Goal: Information Seeking & Learning: Understand process/instructions

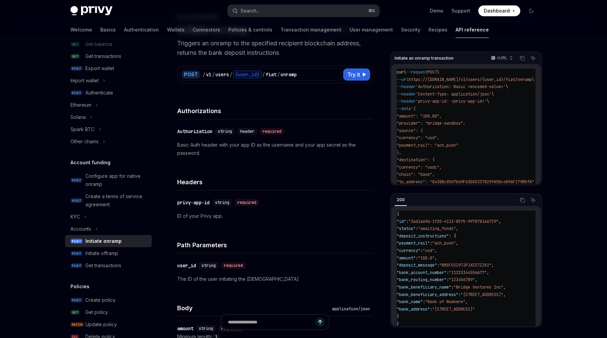
scroll to position [21, 0]
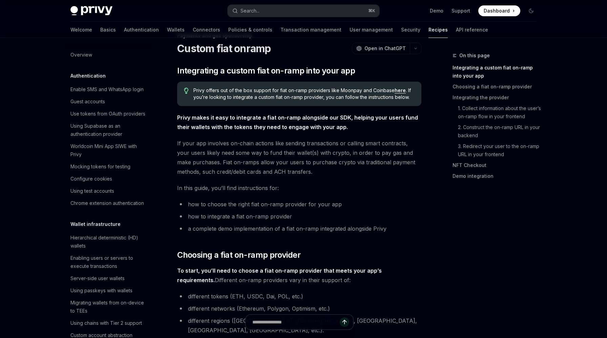
scroll to position [468, 0]
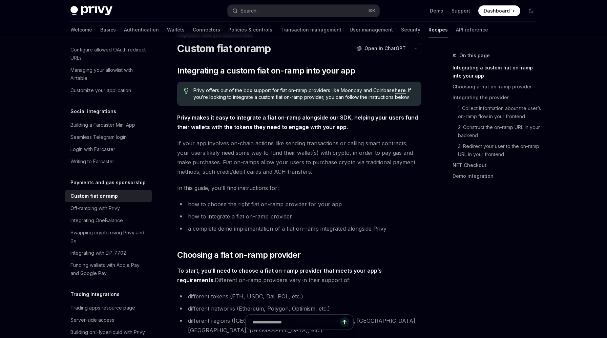
click at [395, 89] on link "here" at bounding box center [399, 90] width 11 height 6
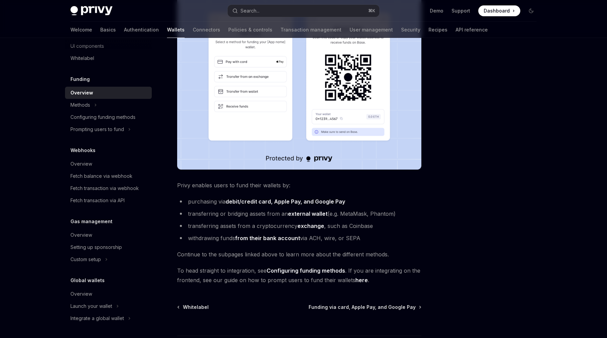
scroll to position [202, 0]
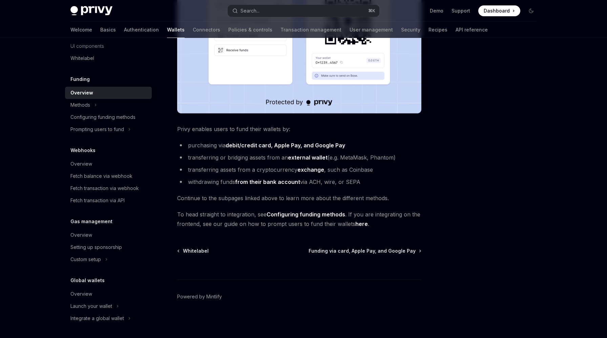
click at [318, 216] on link "Configuring funding methods" at bounding box center [305, 214] width 79 height 7
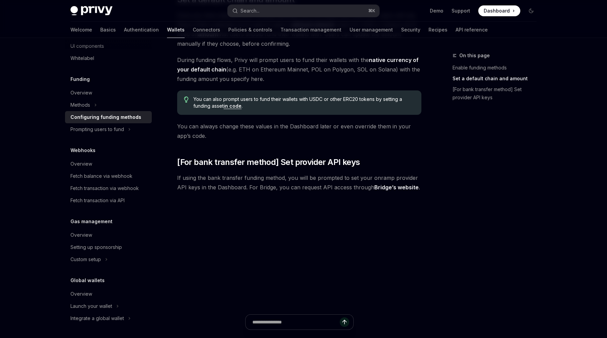
scroll to position [453, 0]
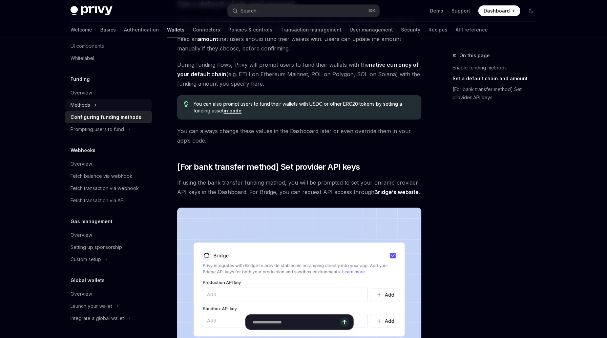
click at [98, 100] on button "Methods" at bounding box center [108, 105] width 87 height 12
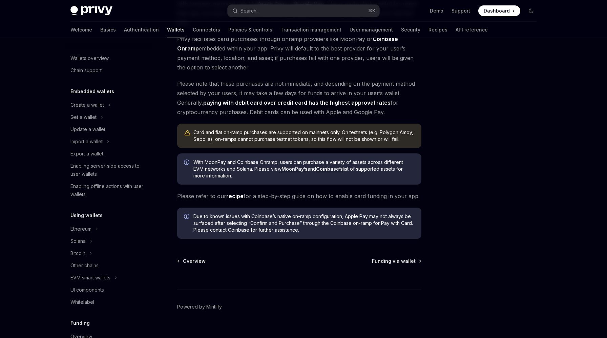
scroll to position [31, 0]
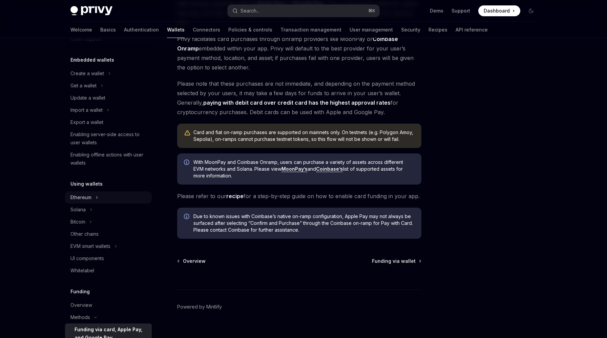
click at [117, 201] on button "Ethereum" at bounding box center [108, 197] width 87 height 12
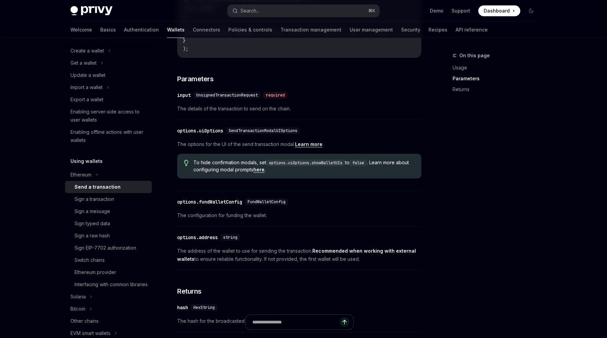
scroll to position [284, 0]
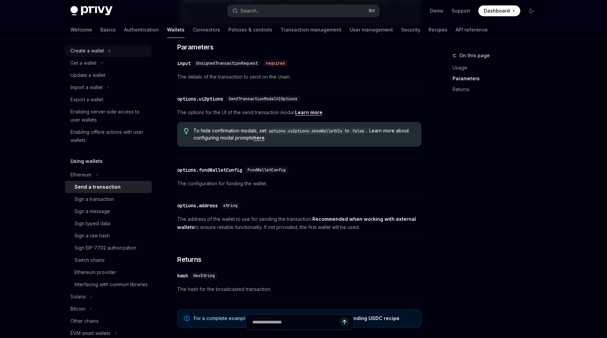
click at [118, 52] on button "Create a wallet" at bounding box center [108, 51] width 87 height 12
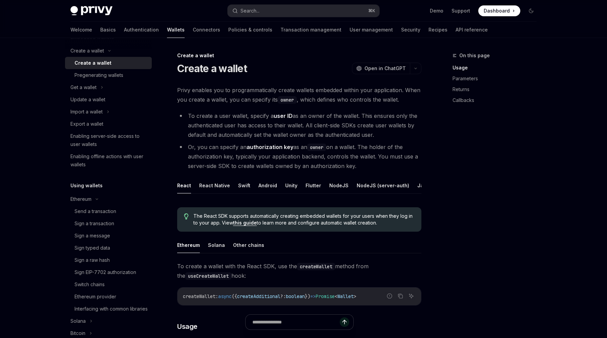
click at [269, 119] on li "To create a user wallet, specify a user ID as an owner of the wallet. This ensu…" at bounding box center [299, 125] width 244 height 28
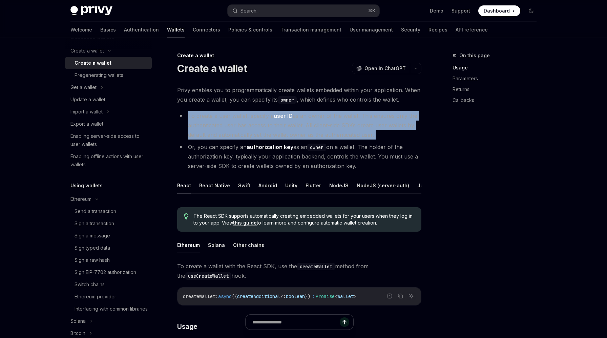
click at [291, 127] on li "To create a user wallet, specify a user ID as an owner of the wallet. This ensu…" at bounding box center [299, 125] width 244 height 28
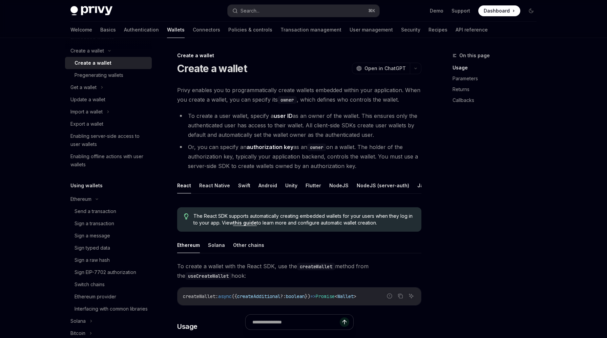
click at [291, 127] on li "To create a user wallet, specify a user ID as an owner of the wallet. This ensu…" at bounding box center [299, 125] width 244 height 28
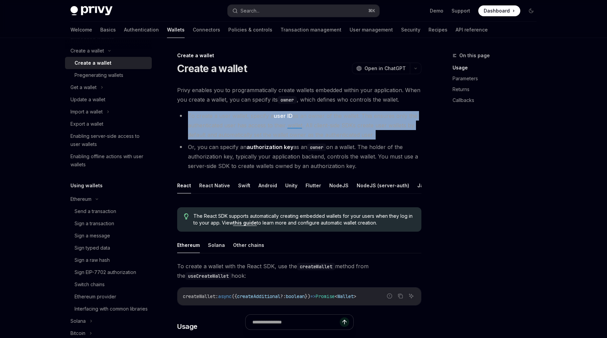
click at [301, 126] on li "To create a user wallet, specify a user ID as an owner of the wallet. This ensu…" at bounding box center [299, 125] width 244 height 28
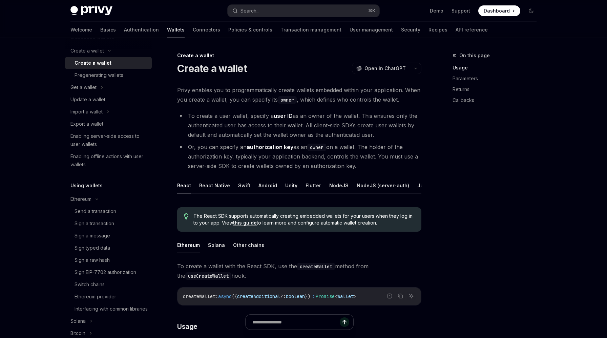
click at [301, 126] on li "To create a user wallet, specify a user ID as an owner of the wallet. This ensu…" at bounding box center [299, 125] width 244 height 28
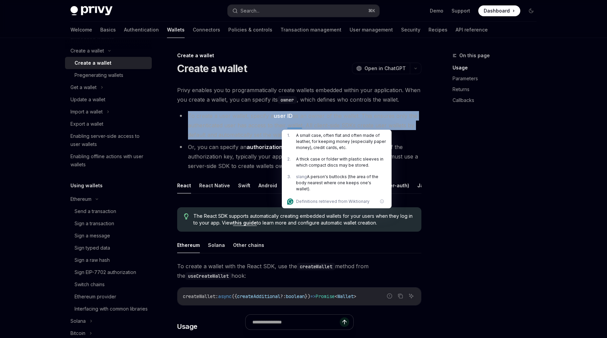
click at [326, 114] on li "To create a user wallet, specify a user ID as an owner of the wallet. This ensu…" at bounding box center [299, 125] width 244 height 28
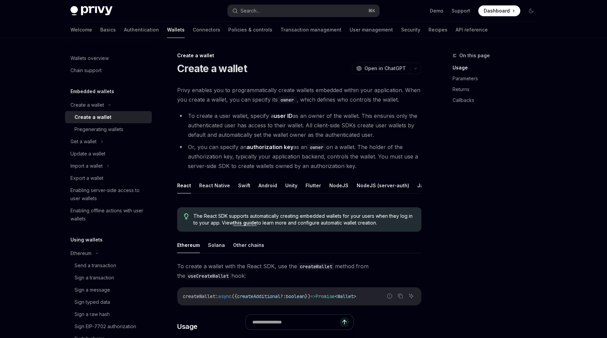
click at [237, 156] on li "Or, you can specify an authorization key as an owner on a wallet. The holder of…" at bounding box center [299, 156] width 244 height 28
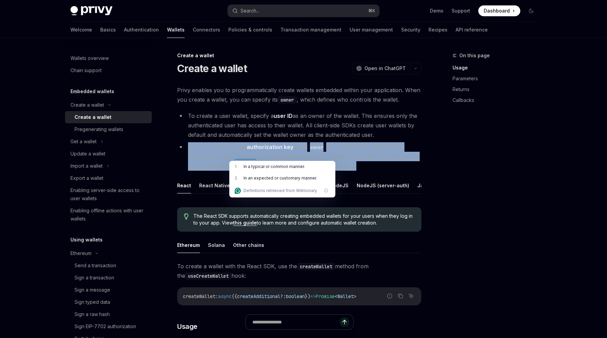
click at [238, 150] on li "Or, you can specify an authorization key as an owner on a wallet. The holder of…" at bounding box center [299, 156] width 244 height 28
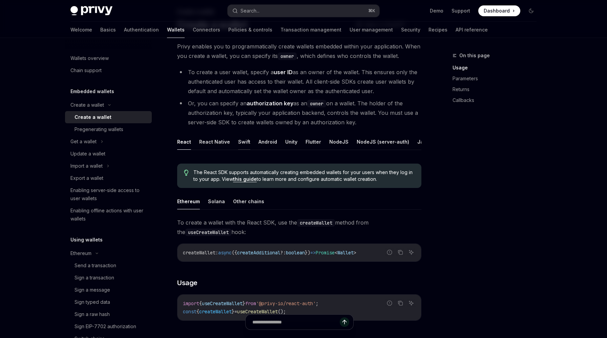
scroll to position [14, 0]
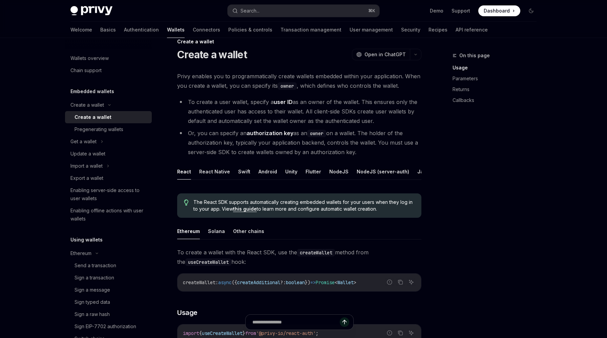
click at [239, 146] on li "Or, you can specify an authorization key as an owner on a wallet. The holder of…" at bounding box center [299, 142] width 244 height 28
click at [239, 146] on div at bounding box center [245, 142] width 21 height 7
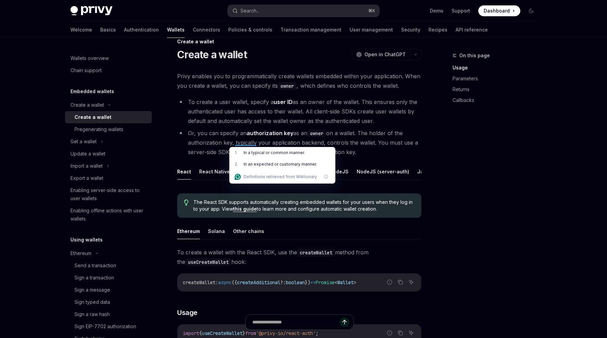
click at [242, 134] on li "Or, you can specify an authorization key as an owner on a wallet. The holder of…" at bounding box center [299, 142] width 244 height 28
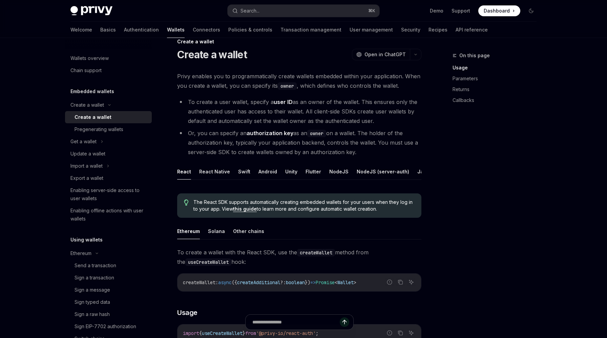
click at [242, 134] on li "Or, you can specify an authorization key as an owner on a wallet. The holder of…" at bounding box center [299, 142] width 244 height 28
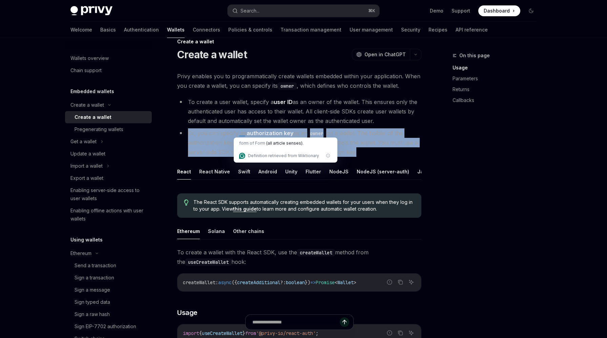
click at [269, 99] on li "To create a user wallet, specify a user ID as an owner of the wallet. This ensu…" at bounding box center [299, 111] width 244 height 28
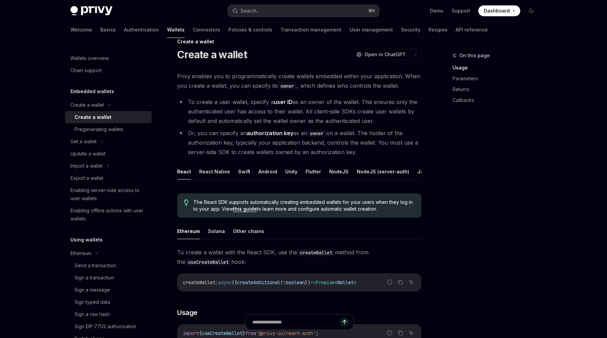
click at [269, 99] on li "To create a user wallet, specify a user ID as an owner of the wallet. This ensu…" at bounding box center [299, 111] width 244 height 28
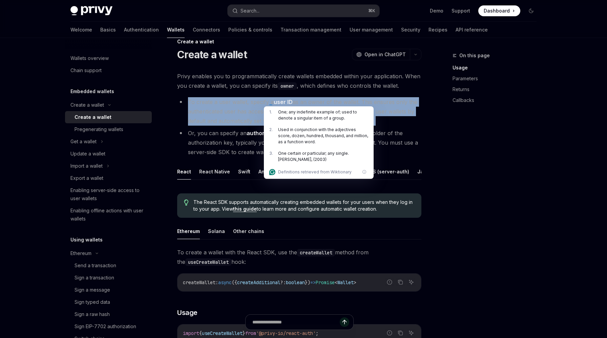
click at [258, 79] on span "Privy enables you to programmatically create wallets embedded within your appli…" at bounding box center [299, 80] width 244 height 19
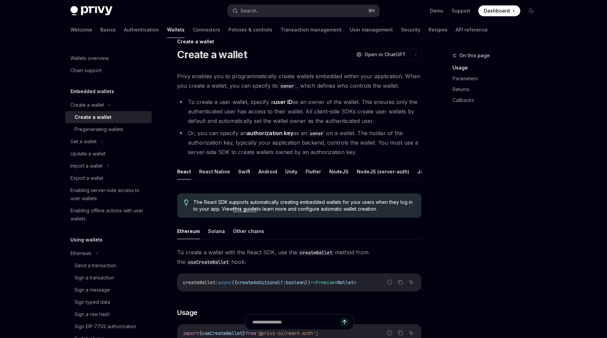
click at [258, 79] on span "Privy enables you to programmatically create wallets embedded within your appli…" at bounding box center [299, 80] width 244 height 19
click at [258, 79] on div at bounding box center [253, 76] width 44 height 7
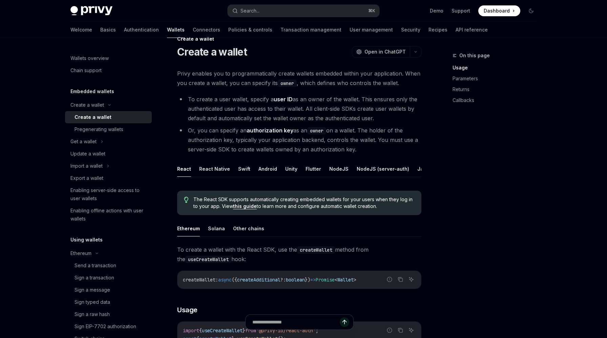
scroll to position [17, 0]
click at [288, 82] on code "owner" at bounding box center [287, 82] width 19 height 7
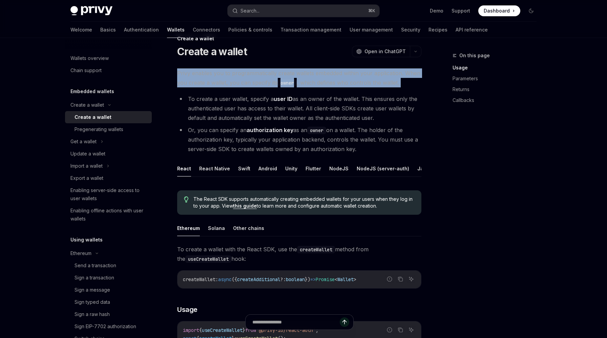
click at [288, 82] on code "owner" at bounding box center [287, 82] width 19 height 7
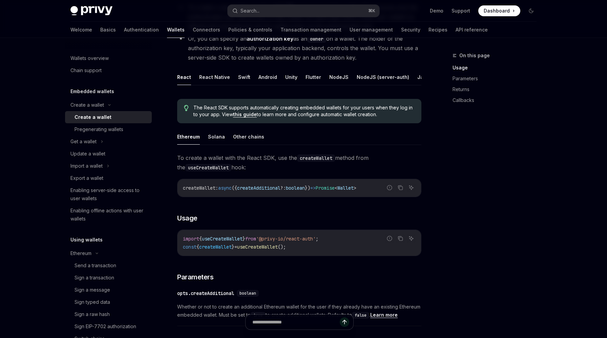
scroll to position [109, 0]
click at [217, 79] on button "React Native" at bounding box center [214, 76] width 31 height 16
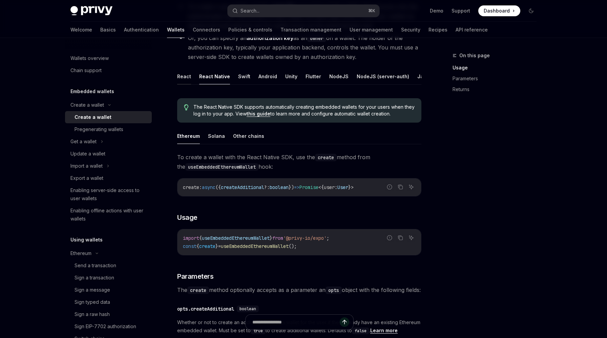
click at [189, 81] on button "React" at bounding box center [184, 76] width 14 height 16
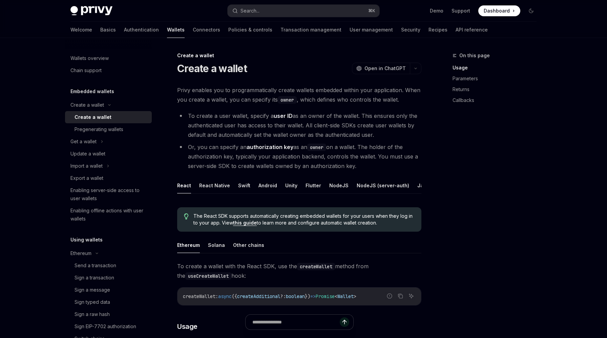
click at [323, 123] on li "To create a user wallet, specify a user ID as an owner of the wallet. This ensu…" at bounding box center [299, 125] width 244 height 28
click at [282, 115] on strong "user ID" at bounding box center [283, 115] width 19 height 7
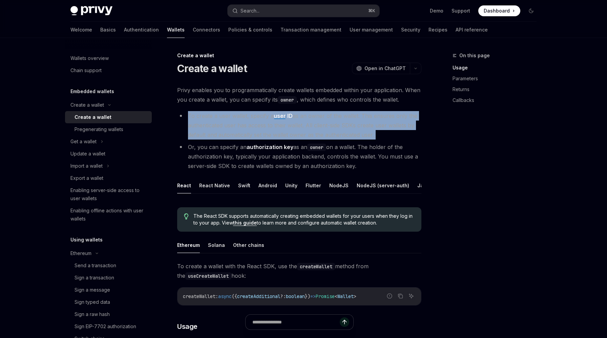
click at [282, 115] on strong "user ID" at bounding box center [283, 115] width 19 height 7
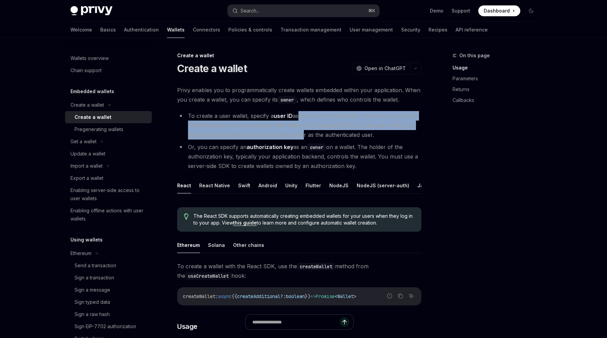
drag, startPoint x: 297, startPoint y: 116, endPoint x: 299, endPoint y: 134, distance: 17.8
click at [299, 134] on li "To create a user wallet, specify a user ID as an owner of the wallet. This ensu…" at bounding box center [299, 125] width 244 height 28
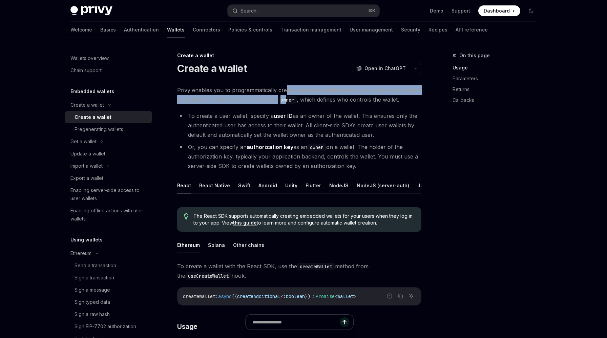
drag, startPoint x: 286, startPoint y: 100, endPoint x: 286, endPoint y: 92, distance: 8.1
click at [286, 92] on span "Privy enables you to programmatically create wallets embedded within your appli…" at bounding box center [299, 94] width 244 height 19
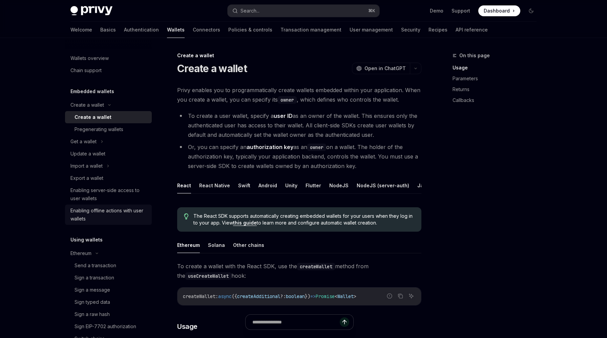
click at [119, 215] on div "Enabling offline actions with user wallets" at bounding box center [108, 215] width 77 height 16
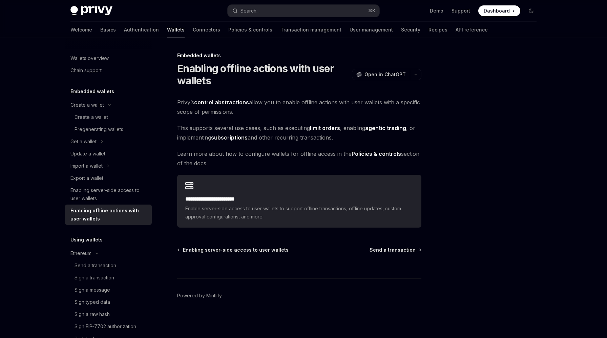
click at [197, 113] on span "Privy’s control abstractions allow you to enable offline actions with user wall…" at bounding box center [299, 107] width 244 height 19
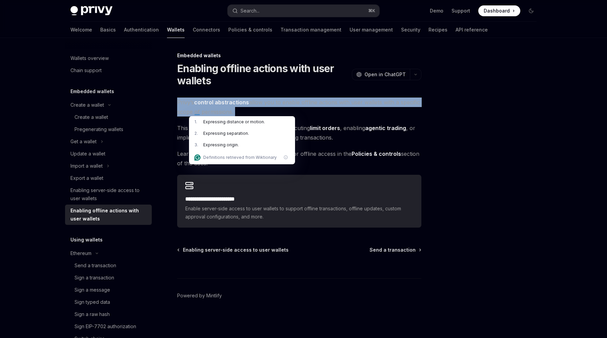
click at [197, 113] on span "Privy’s control abstractions allow you to enable offline actions with user wall…" at bounding box center [299, 107] width 244 height 19
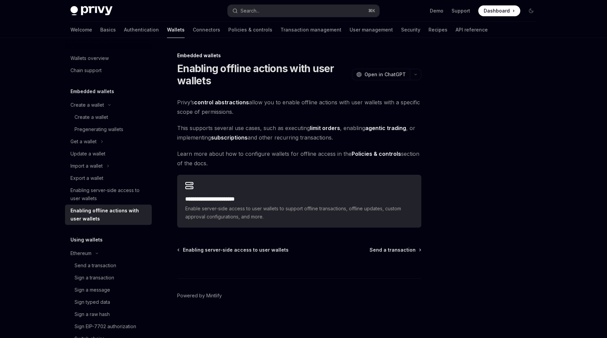
click at [194, 132] on span "This supports several use cases, such as executing limit orders , enabling agen…" at bounding box center [299, 132] width 244 height 19
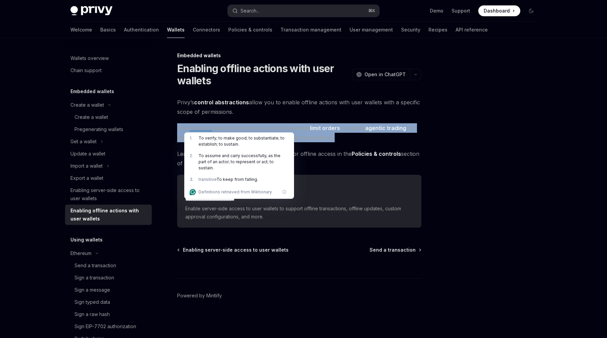
click at [203, 119] on div "**********" at bounding box center [299, 163] width 244 height 130
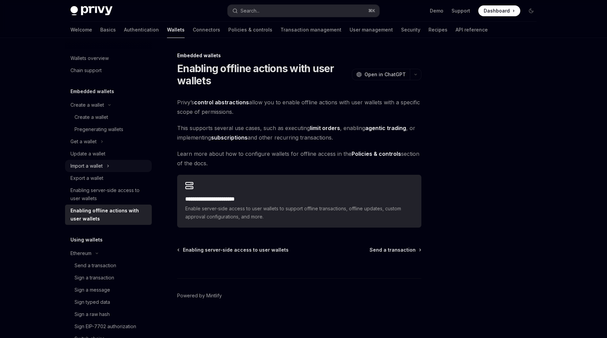
scroll to position [76, 0]
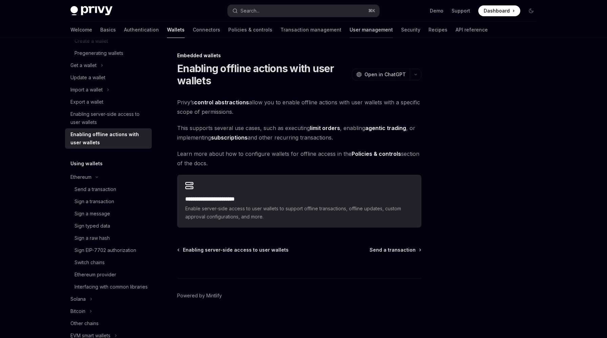
click at [349, 29] on link "User management" at bounding box center [370, 30] width 43 height 16
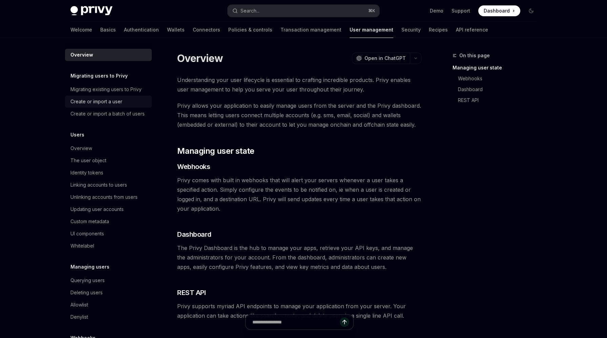
click at [127, 103] on div "Create or import a user" at bounding box center [108, 102] width 77 height 8
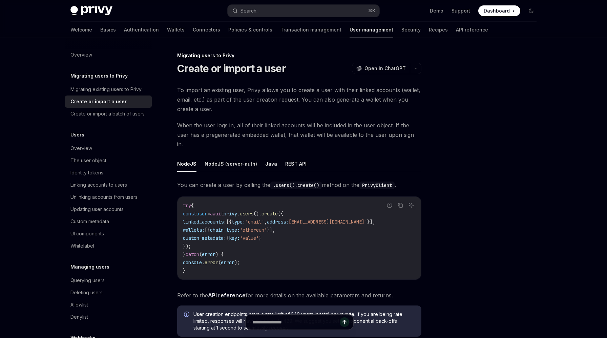
click at [205, 104] on span "To import an existing user, Privy allows you to create a user with their linked…" at bounding box center [299, 99] width 244 height 28
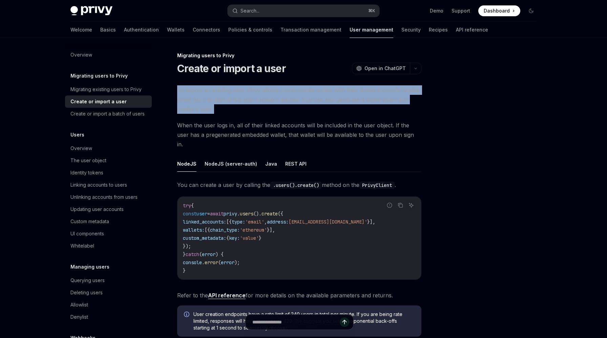
click at [227, 88] on span "To import an existing user, Privy allows you to create a user with their linked…" at bounding box center [299, 99] width 244 height 28
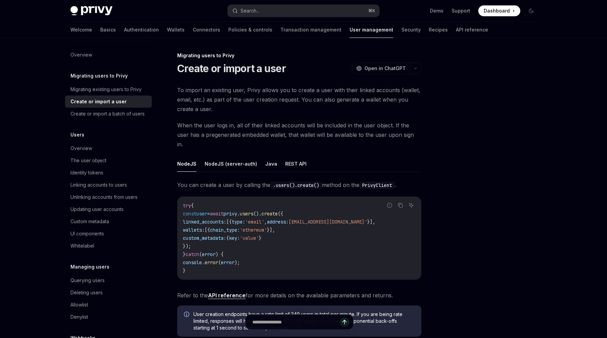
click at [217, 131] on span "When the user logs in, all of their linked accounts will be included in the use…" at bounding box center [299, 135] width 244 height 28
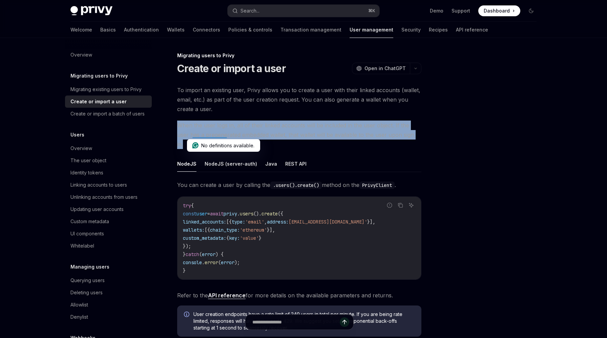
click at [230, 123] on span "When the user logs in, all of their linked accounts will be included in the use…" at bounding box center [299, 135] width 244 height 28
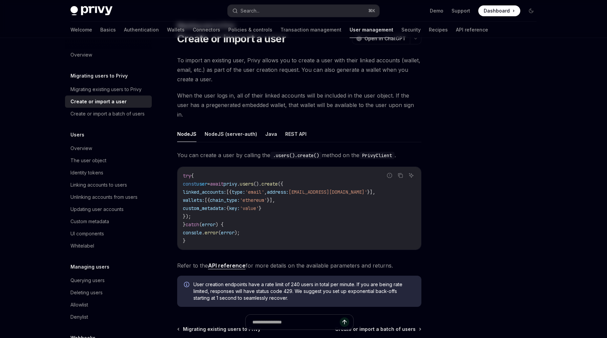
scroll to position [99, 0]
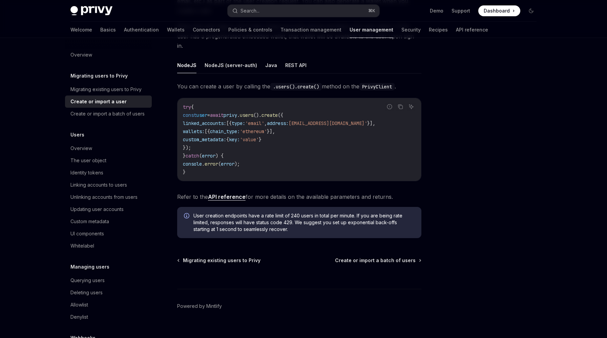
click at [288, 120] on span "address:" at bounding box center [278, 123] width 22 height 6
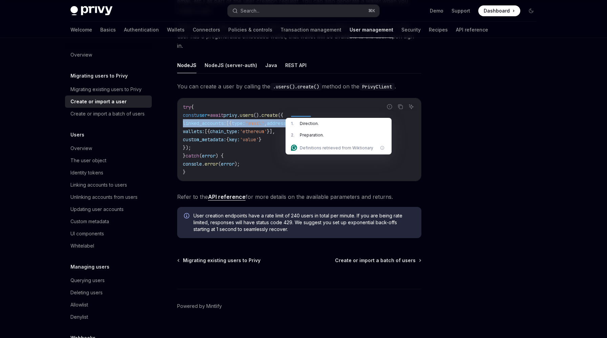
click at [299, 103] on code "try { const user = await privy . users (). create ({ linked_accounts: [{ type: …" at bounding box center [299, 139] width 233 height 73
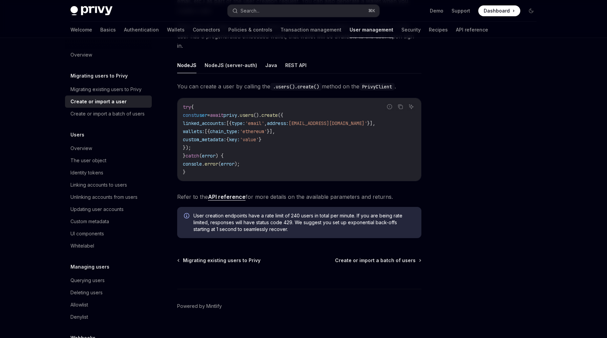
click at [276, 136] on code "try { const user = await privy . users (). create ({ linked_accounts: [{ type: …" at bounding box center [299, 139] width 233 height 73
click at [277, 136] on code "try { const user = await privy . users (). create ({ linked_accounts: [{ type: …" at bounding box center [299, 139] width 233 height 73
click at [275, 128] on span "}]," at bounding box center [271, 131] width 8 height 6
click at [119, 149] on div "Overview" at bounding box center [108, 148] width 77 height 8
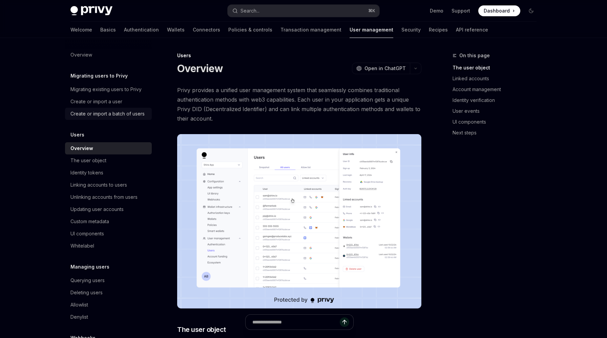
click at [134, 116] on div "Create or import a batch of users" at bounding box center [107, 114] width 74 height 8
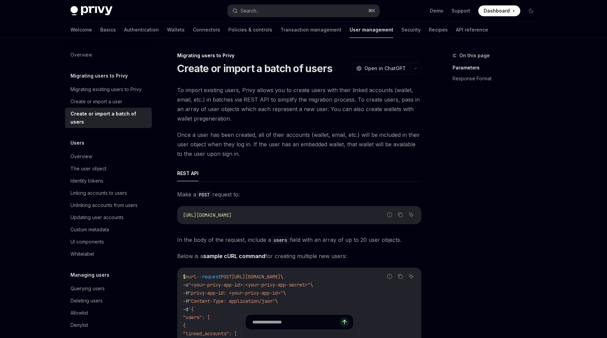
click at [210, 96] on span "To import existing users, Privy allows you to create users with their linked ac…" at bounding box center [299, 104] width 244 height 38
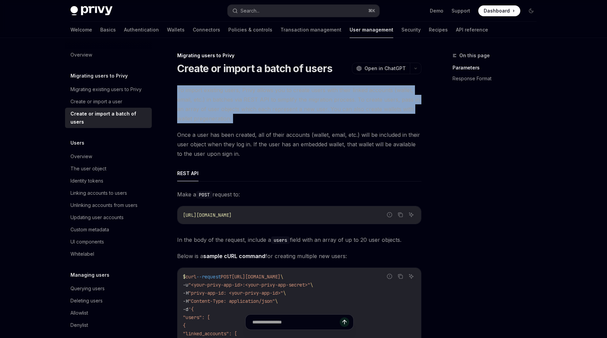
click at [210, 96] on span "To import existing users, Privy allows you to create users with their linked ac…" at bounding box center [299, 104] width 244 height 38
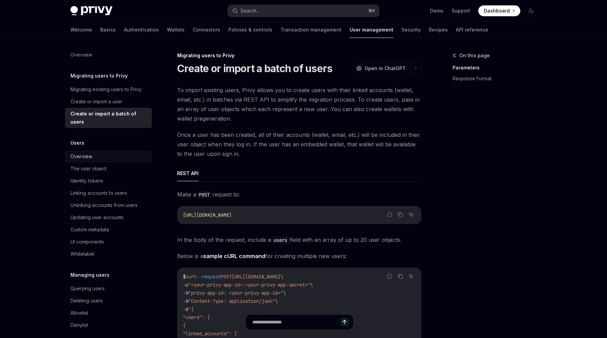
click at [111, 152] on div "Overview" at bounding box center [108, 156] width 77 height 8
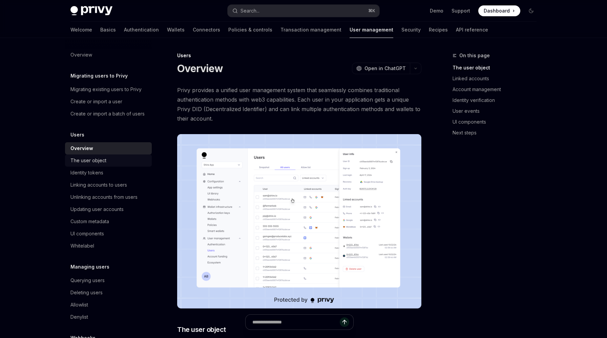
click at [116, 161] on div "The user object" at bounding box center [108, 160] width 77 height 8
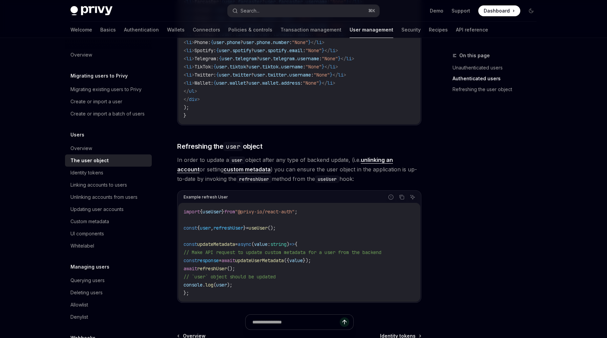
scroll to position [889, 0]
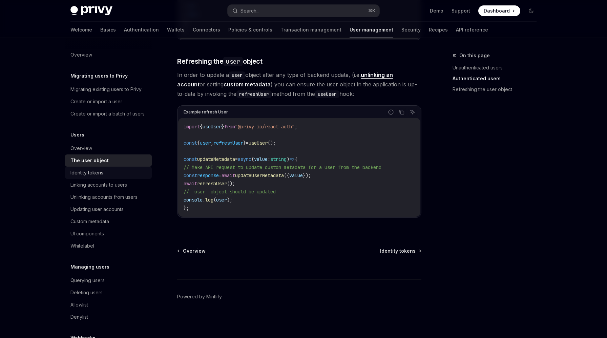
click at [117, 173] on div "Identity tokens" at bounding box center [108, 173] width 77 height 8
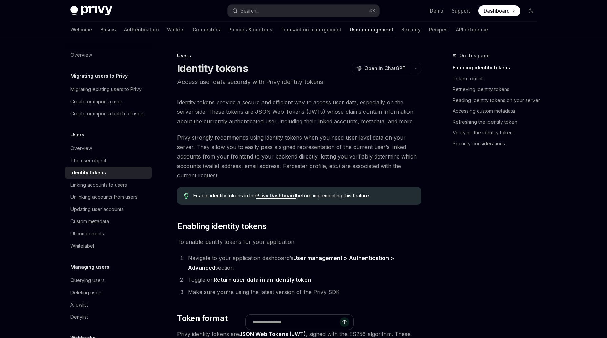
click at [224, 109] on span "Identity tokens provide a secure and efficient way to access user data, especia…" at bounding box center [299, 112] width 244 height 28
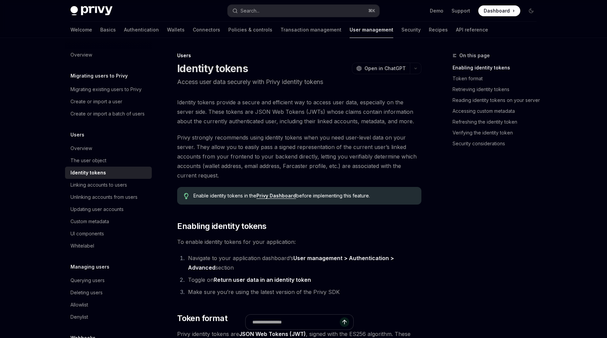
click at [212, 134] on span "Privy strongly recommends using identity tokens when you need user-level data o…" at bounding box center [299, 156] width 244 height 47
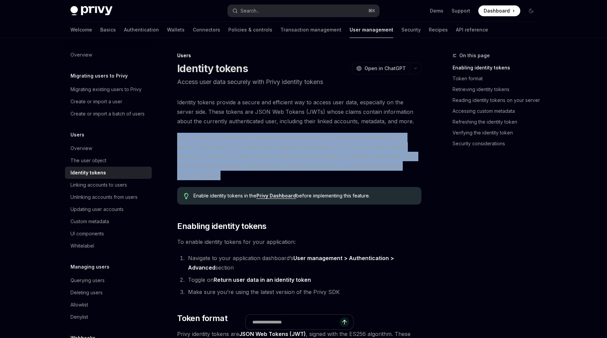
click at [219, 116] on span "Identity tokens provide a secure and efficient way to access user data, especia…" at bounding box center [299, 112] width 244 height 28
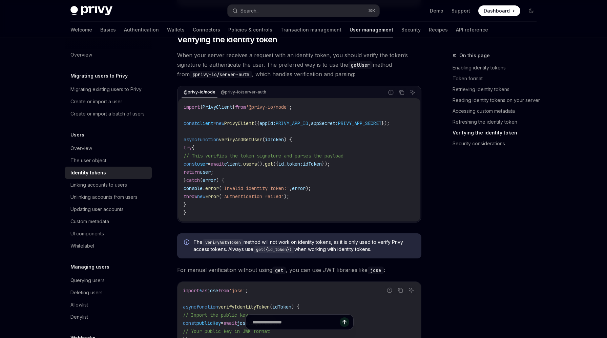
scroll to position [1834, 0]
click at [121, 183] on div "Linking accounts to users" at bounding box center [98, 185] width 57 height 8
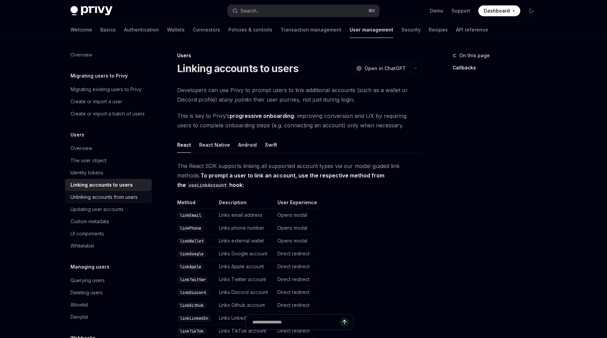
scroll to position [12, 0]
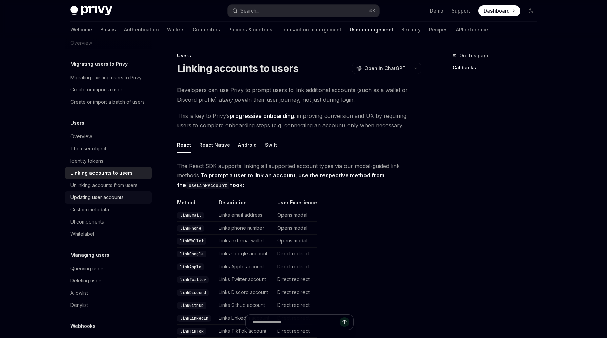
click at [122, 199] on div "Updating user accounts" at bounding box center [96, 197] width 53 height 8
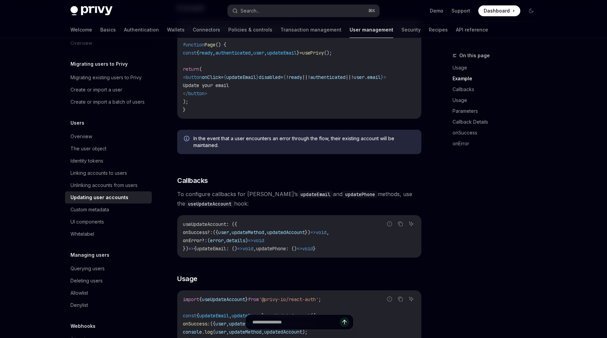
scroll to position [45, 0]
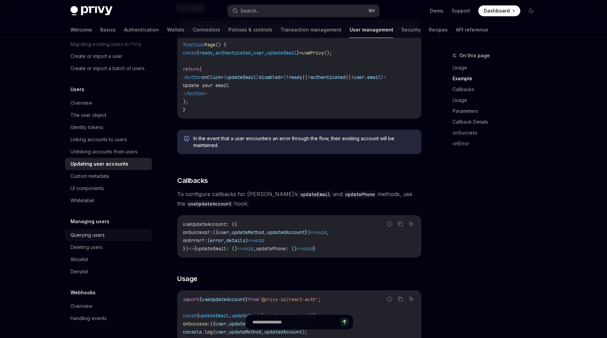
click at [105, 240] on link "Querying users" at bounding box center [108, 235] width 87 height 12
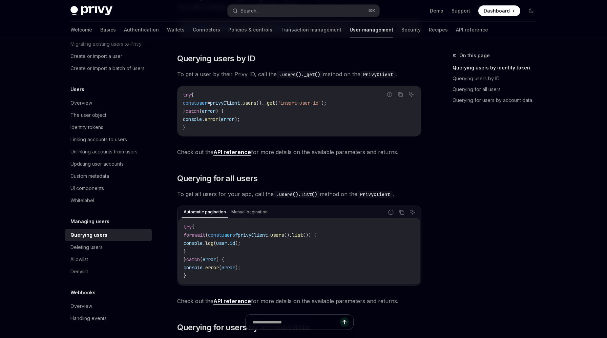
scroll to position [208, 0]
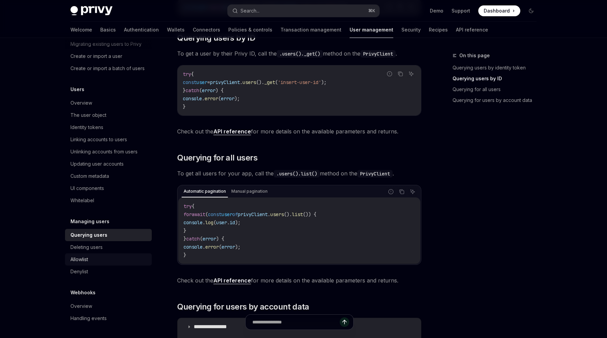
click at [88, 262] on div "Allowlist" at bounding box center [79, 259] width 18 height 8
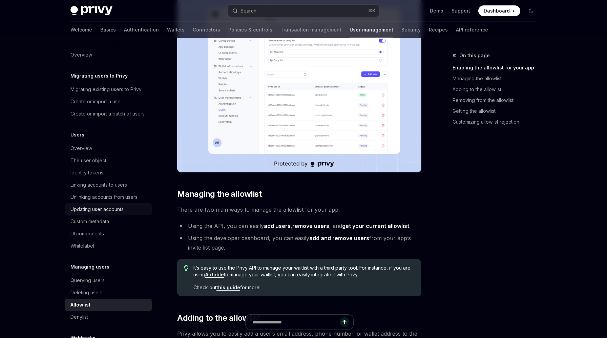
click at [95, 214] on link "Updating user accounts" at bounding box center [108, 209] width 87 height 12
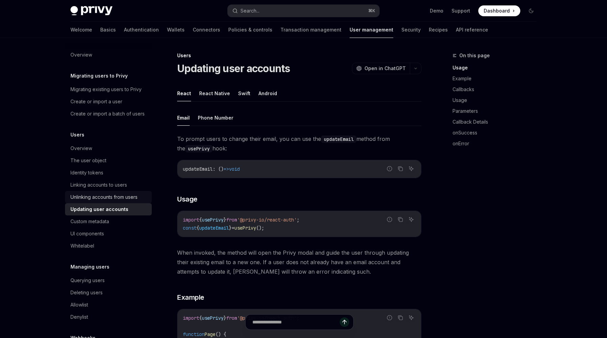
click at [98, 195] on div "Unlinking accounts from users" at bounding box center [103, 197] width 67 height 8
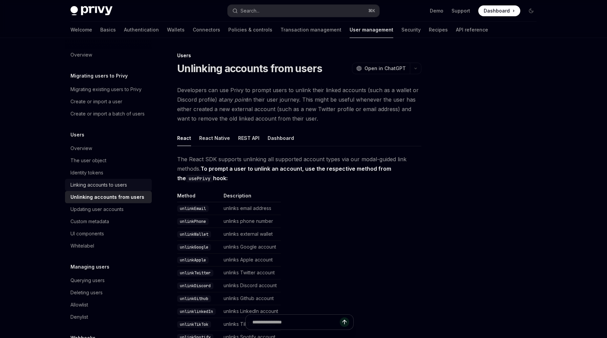
click at [97, 181] on div "Linking accounts to users" at bounding box center [98, 185] width 57 height 8
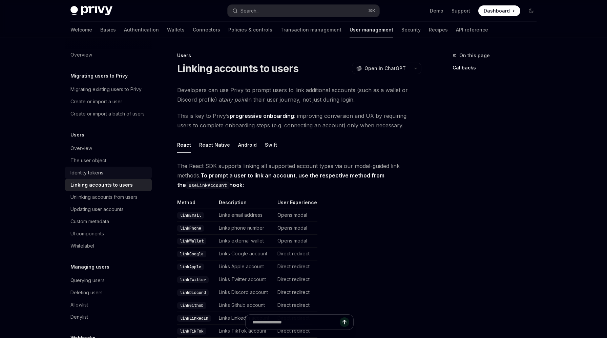
click at [92, 168] on link "Identity tokens" at bounding box center [108, 173] width 87 height 12
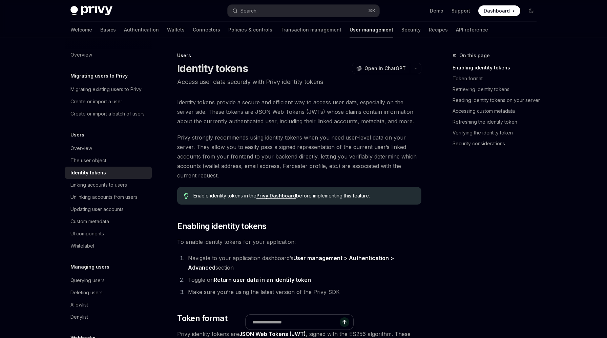
click at [92, 168] on link "Identity tokens" at bounding box center [108, 173] width 87 height 12
click at [94, 161] on div "The user object" at bounding box center [88, 160] width 36 height 8
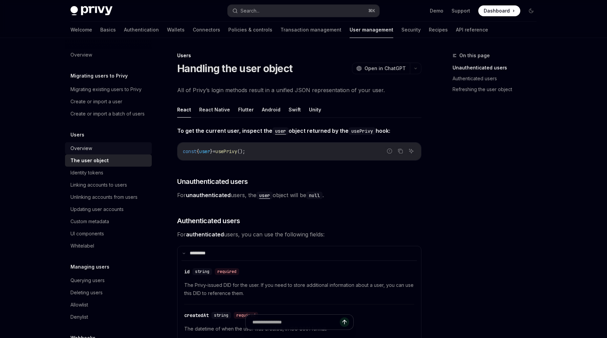
click at [103, 147] on div "Overview" at bounding box center [108, 148] width 77 height 8
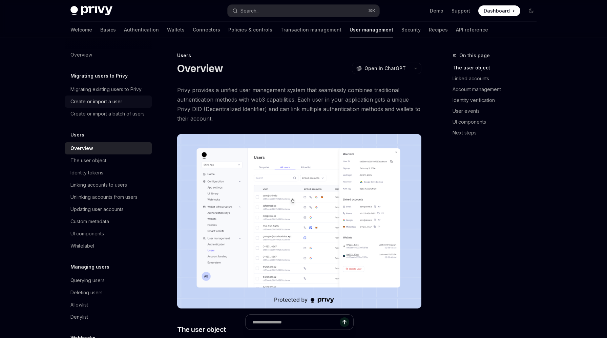
click at [115, 103] on div "Create or import a user" at bounding box center [96, 102] width 52 height 8
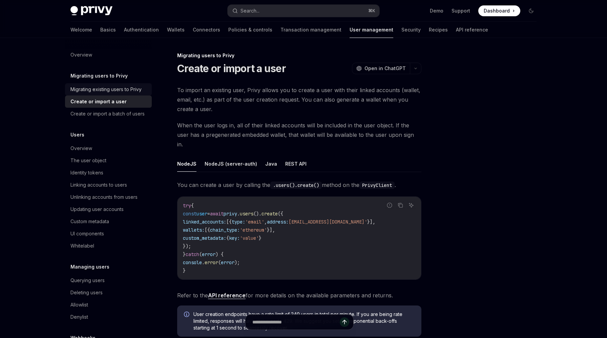
click at [121, 90] on div "Migrating existing users to Privy" at bounding box center [105, 89] width 71 height 8
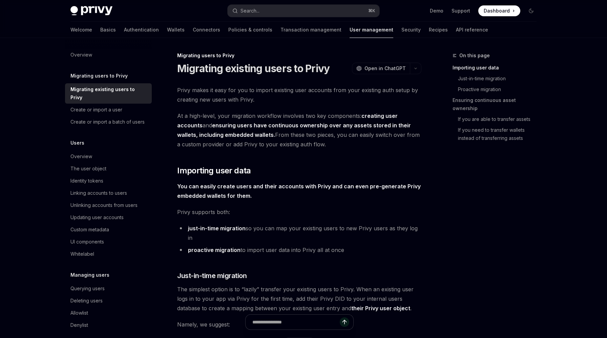
click at [264, 21] on div "Privy Docs home page Search... ⌘ K Demo Support Dashboard Dashboard Search..." at bounding box center [303, 11] width 466 height 22
click at [280, 25] on link "Transaction management" at bounding box center [310, 30] width 61 height 16
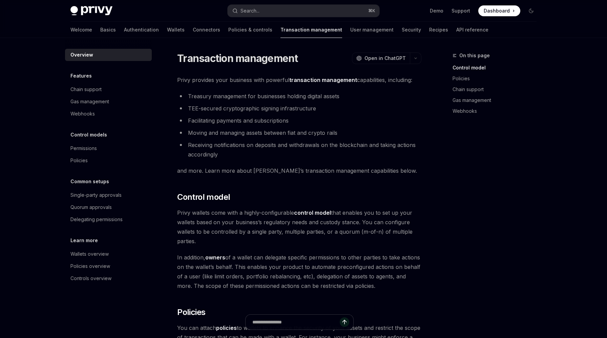
click at [226, 229] on span "Privy wallets come with a highly-configurable control model that enables you to…" at bounding box center [299, 227] width 244 height 38
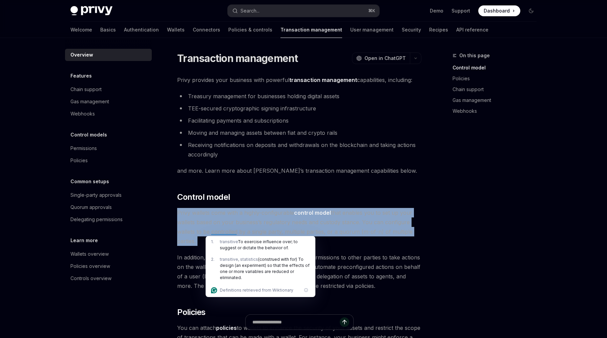
click at [226, 229] on span "Privy wallets come with a highly-configurable control model that enables you to…" at bounding box center [299, 227] width 244 height 38
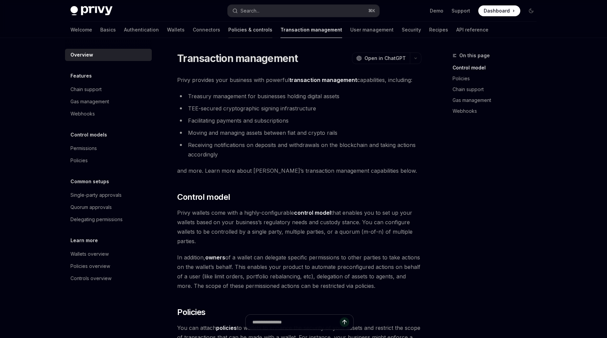
click at [228, 31] on link "Policies & controls" at bounding box center [250, 30] width 44 height 16
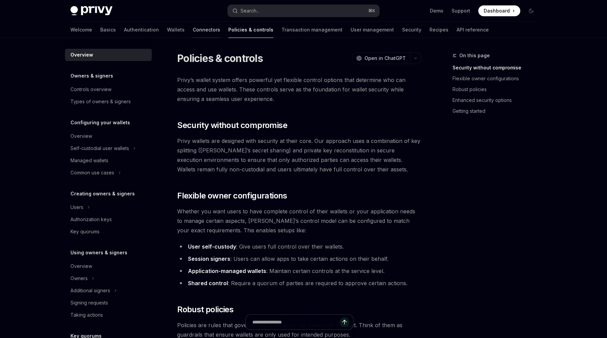
click at [193, 31] on link "Connectors" at bounding box center [206, 30] width 27 height 16
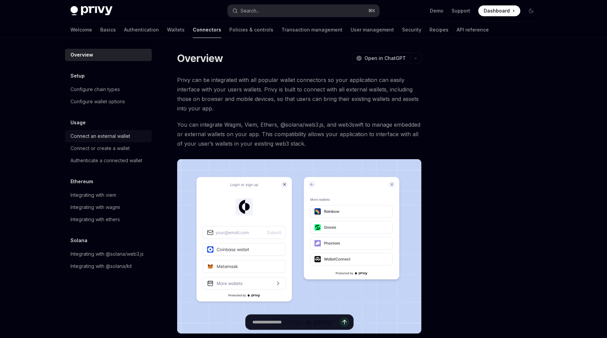
click at [122, 136] on div "Connect an external wallet" at bounding box center [100, 136] width 60 height 8
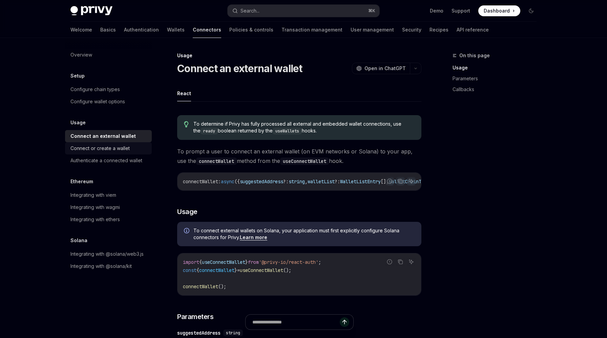
click at [121, 150] on div "Connect or create a wallet" at bounding box center [99, 148] width 59 height 8
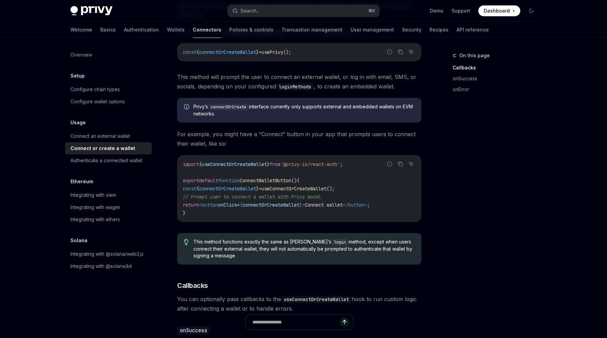
scroll to position [420, 0]
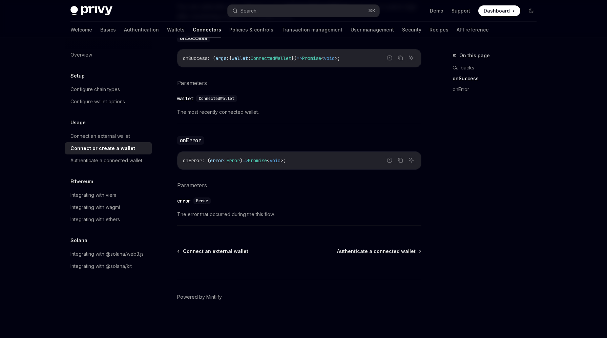
click at [133, 30] on div "Welcome Basics Authentication Wallets Connectors Policies & controls Transactio…" at bounding box center [279, 30] width 418 height 16
click at [167, 31] on link "Wallets" at bounding box center [176, 30] width 18 height 16
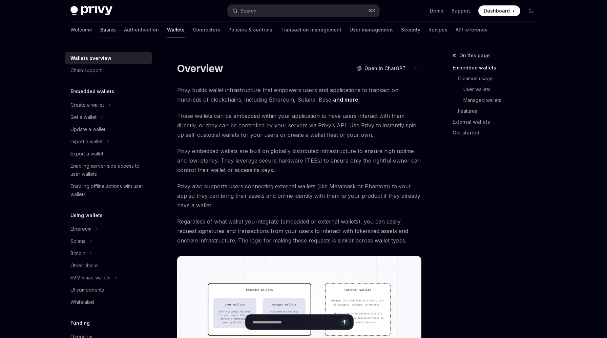
click at [100, 33] on link "Basics" at bounding box center [108, 30] width 16 height 16
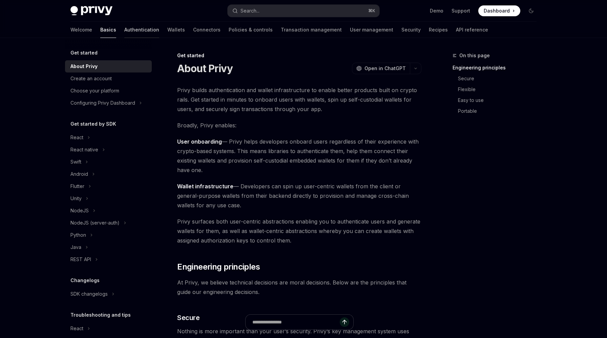
click at [124, 33] on link "Authentication" at bounding box center [141, 30] width 35 height 16
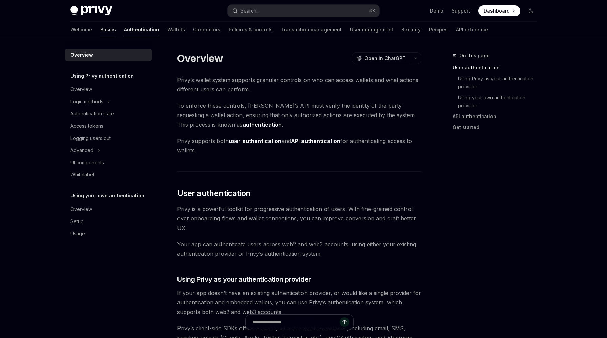
click at [100, 30] on link "Basics" at bounding box center [108, 30] width 16 height 16
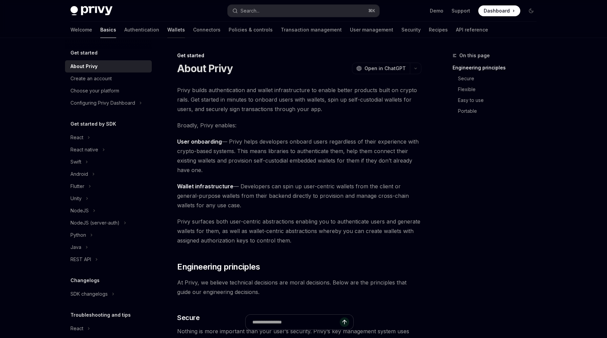
click at [167, 33] on link "Wallets" at bounding box center [176, 30] width 18 height 16
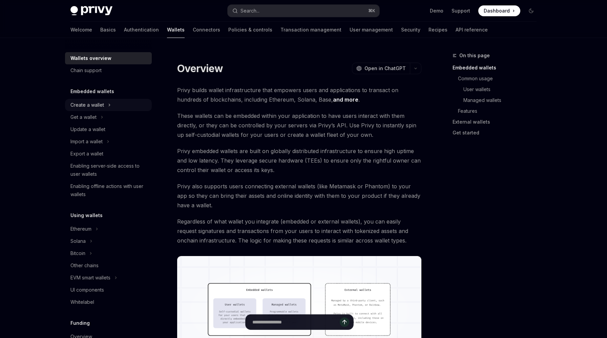
click at [90, 108] on div "Create a wallet" at bounding box center [87, 105] width 34 height 8
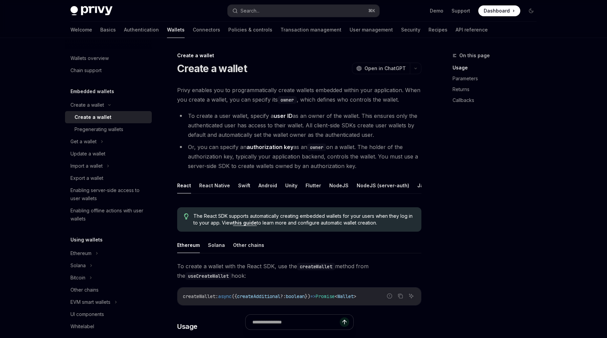
click at [263, 124] on li "To create a user wallet, specify a user ID as an owner of the wallet. This ensu…" at bounding box center [299, 125] width 244 height 28
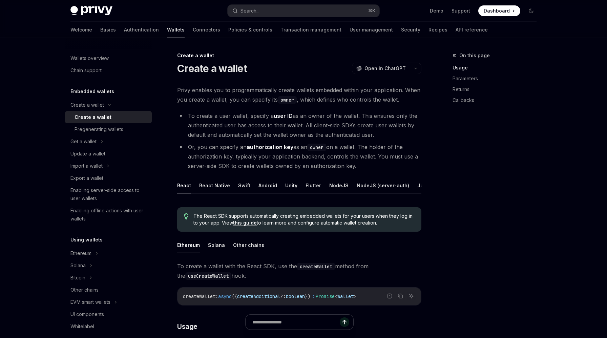
click at [317, 130] on li "To create a user wallet, specify a user ID as an owner of the wallet. This ensu…" at bounding box center [299, 125] width 244 height 28
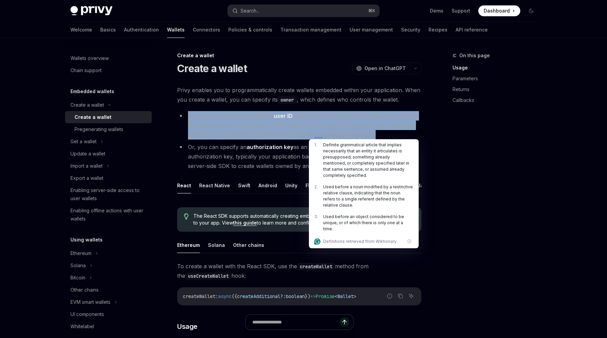
click at [348, 102] on span "Privy enables you to programmatically create wallets embedded within your appli…" at bounding box center [299, 94] width 244 height 19
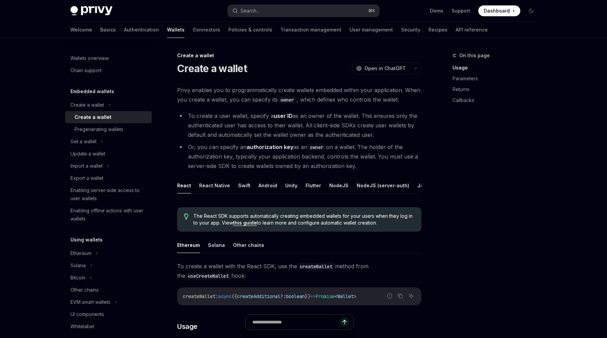
scroll to position [7, 0]
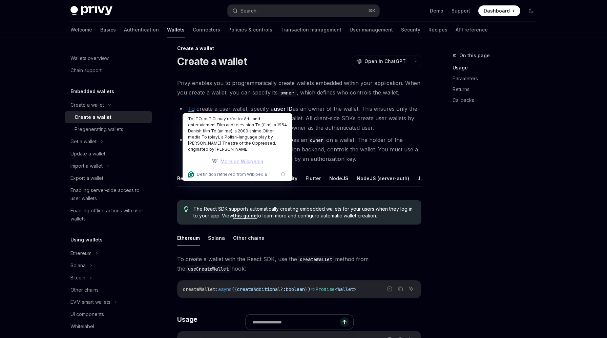
click at [356, 84] on span "Privy enables you to programmatically create wallets embedded within your appli…" at bounding box center [299, 87] width 244 height 19
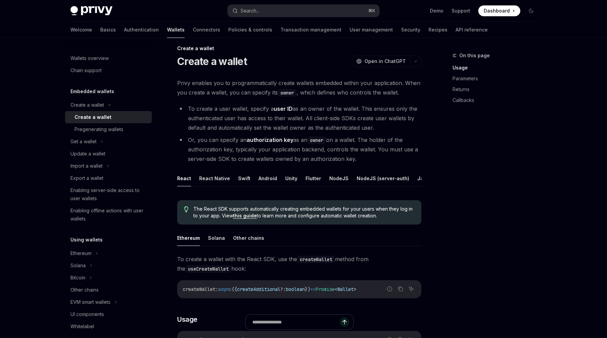
click at [342, 123] on li "To create a user wallet, specify a user ID as an owner of the wallet. This ensu…" at bounding box center [299, 118] width 244 height 28
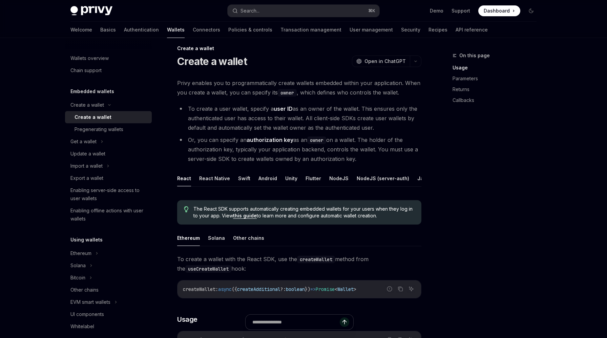
click at [348, 132] on ul "To create a user wallet, specify a user ID as an owner of the wallet. This ensu…" at bounding box center [299, 134] width 244 height 60
click at [363, 124] on li "To create a user wallet, specify a user ID as an owner of the wallet. This ensu…" at bounding box center [299, 118] width 244 height 28
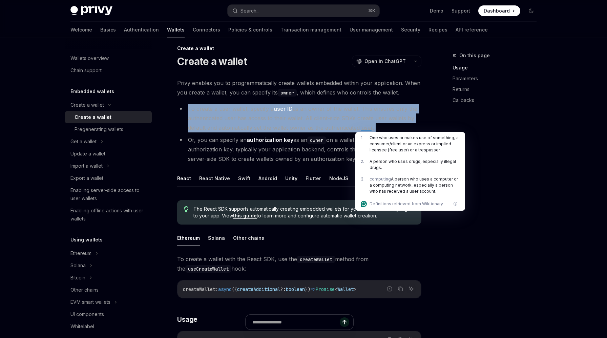
click at [308, 154] on li "Or, you can specify an authorization key as an owner on a wallet. The holder of…" at bounding box center [299, 149] width 244 height 28
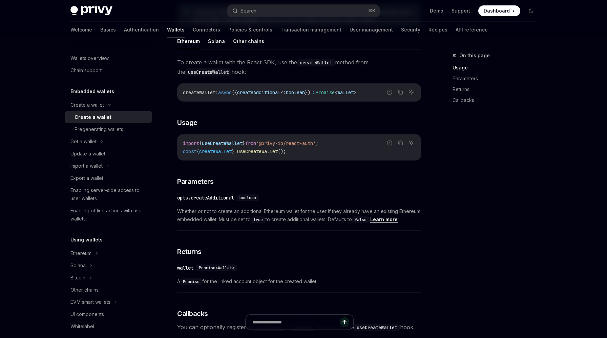
scroll to position [239, 0]
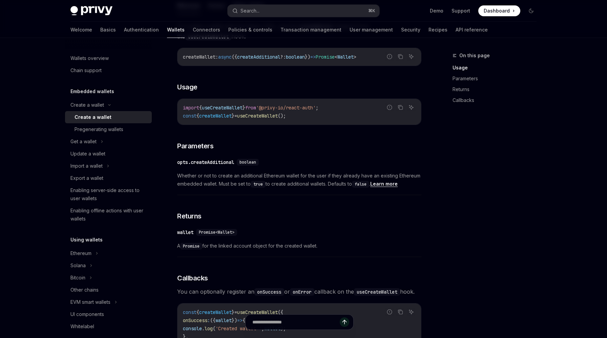
click at [304, 183] on span "Whether or not to create an additional Ethereum wallet for the user if they alr…" at bounding box center [299, 180] width 244 height 16
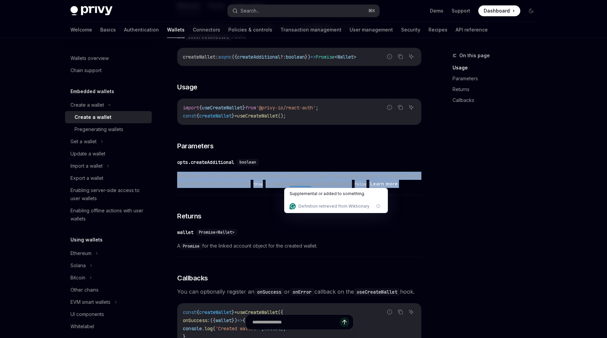
click at [312, 164] on div "​ opts.createAdditional boolean" at bounding box center [295, 162] width 237 height 8
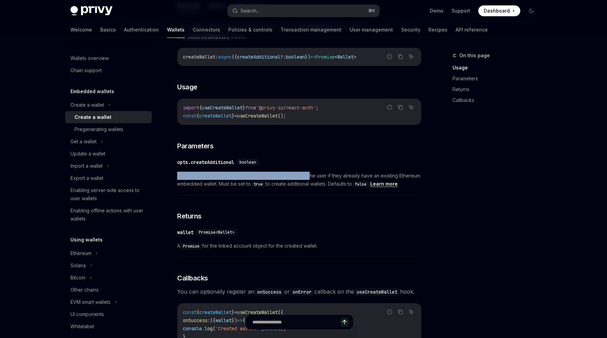
drag, startPoint x: 309, startPoint y: 174, endPoint x: 309, endPoint y: 168, distance: 6.1
click at [309, 168] on div "​ opts.createAdditional boolean Whether or not to create an additional Ethereum…" at bounding box center [299, 175] width 244 height 40
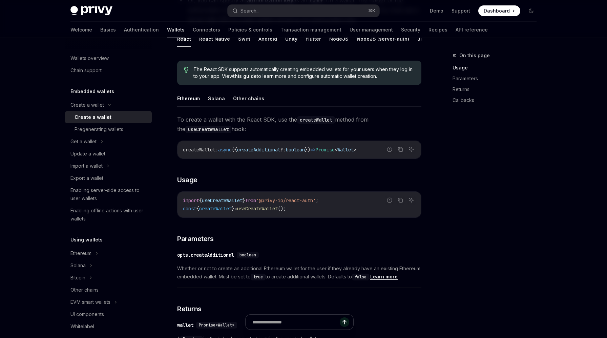
scroll to position [78, 0]
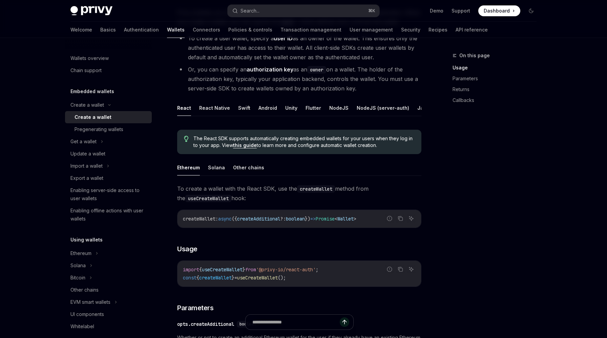
click at [280, 219] on span "createAdditional" at bounding box center [258, 219] width 43 height 6
click at [235, 266] on span "useCreateWallet" at bounding box center [222, 269] width 41 height 6
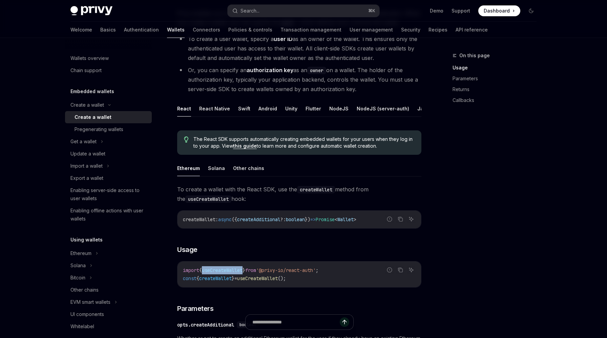
scroll to position [0, 16]
click at [314, 110] on button "NodeJS" at bounding box center [322, 109] width 19 height 16
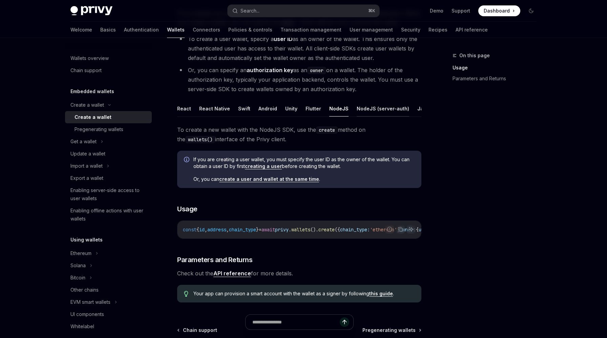
click at [381, 110] on button "NodeJS (server-auth)" at bounding box center [383, 109] width 52 height 16
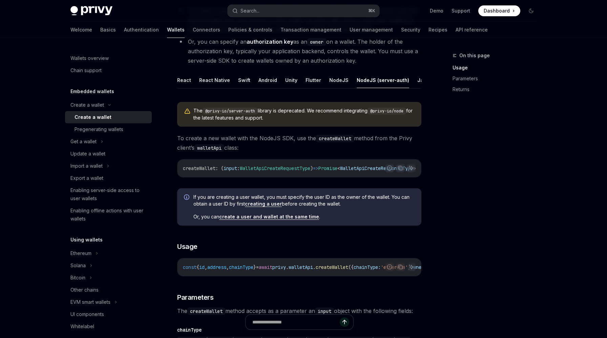
scroll to position [0, 4]
click at [276, 207] on link "creating a user" at bounding box center [263, 204] width 37 height 6
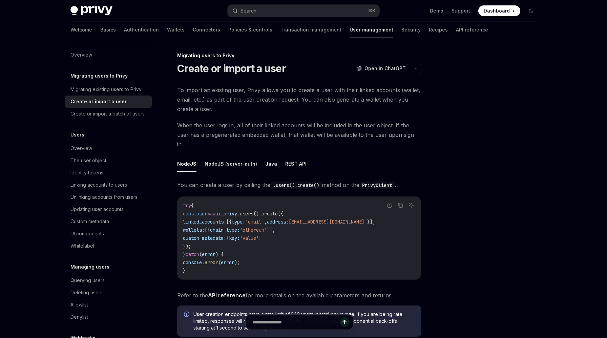
click at [242, 180] on span "You can create a user by calling the .users().create() method on the PrivyClien…" at bounding box center [299, 184] width 244 height 9
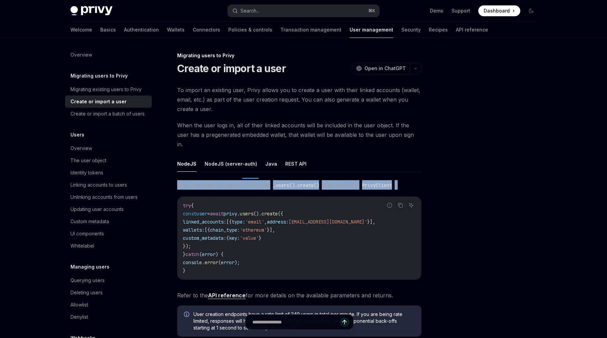
click at [242, 180] on span "You can create a user by calling the .users().create() method on the PrivyClien…" at bounding box center [299, 184] width 244 height 9
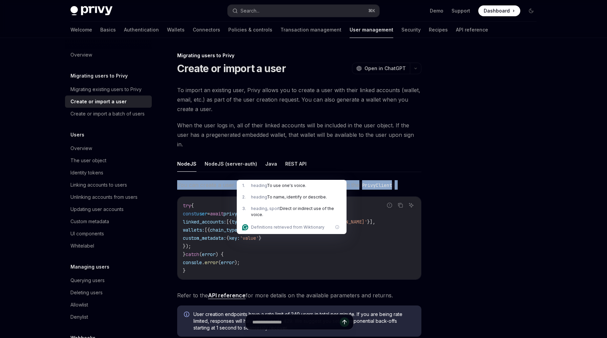
click at [318, 105] on span "To import an existing user, Privy allows you to create a user with their linked…" at bounding box center [299, 99] width 244 height 28
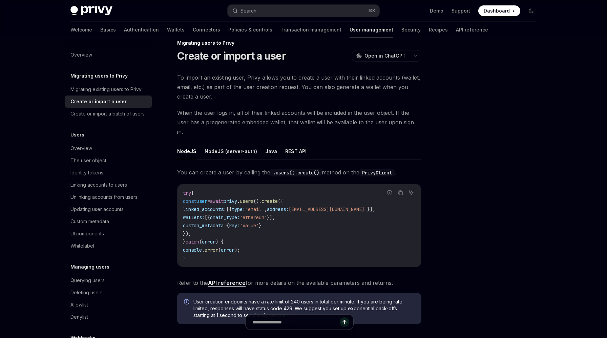
scroll to position [99, 0]
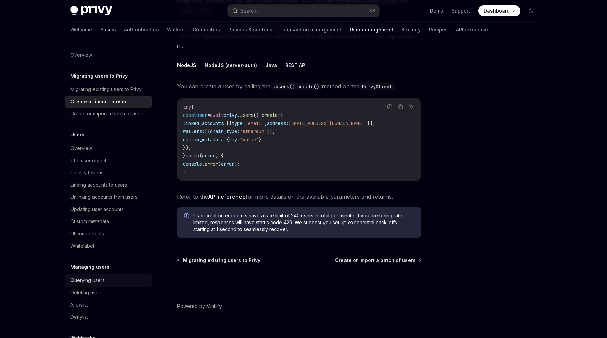
click at [103, 280] on div "Querying users" at bounding box center [87, 280] width 34 height 8
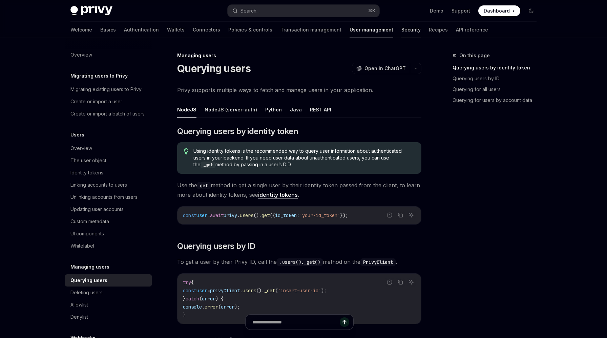
click at [401, 32] on link "Security" at bounding box center [410, 30] width 19 height 16
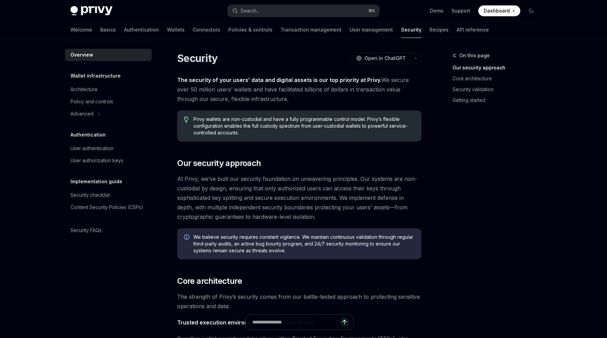
click at [251, 93] on span "The security of your users’ data and digital assets is our top priority at Priv…" at bounding box center [299, 89] width 244 height 28
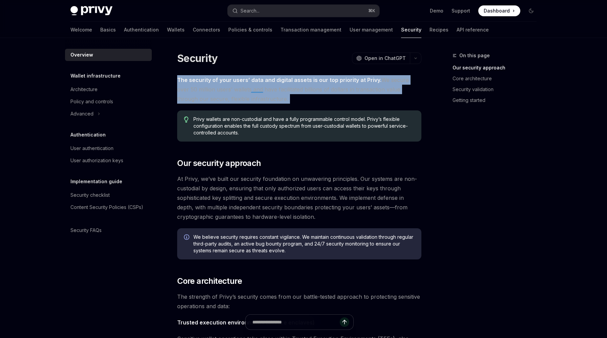
click at [251, 93] on span "The security of your users’ data and digital assets is our top priority at Priv…" at bounding box center [299, 89] width 244 height 28
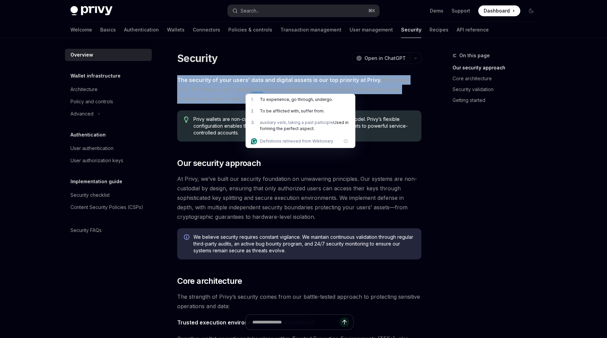
click at [251, 94] on div "1 . To experience, go through, undergo." at bounding box center [300, 100] width 110 height 12
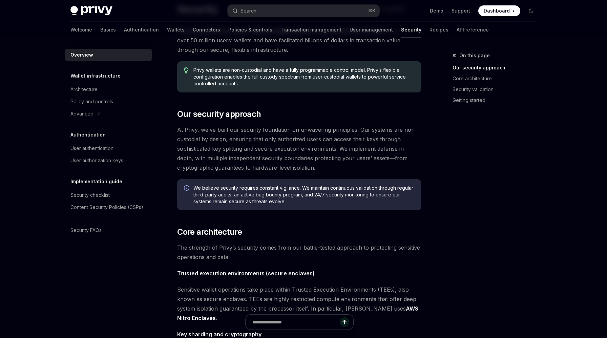
scroll to position [110, 0]
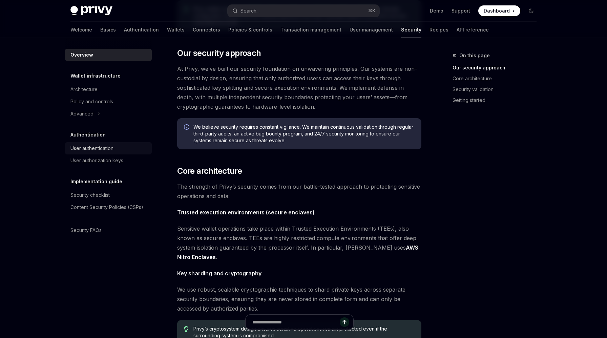
click at [110, 147] on div "User authentication" at bounding box center [91, 148] width 43 height 8
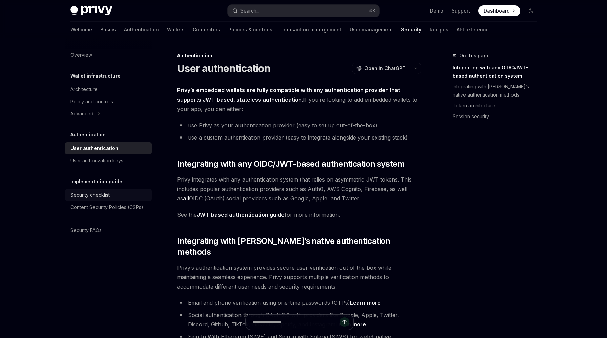
click at [103, 195] on div "Security checklist" at bounding box center [89, 195] width 39 height 8
type textarea "*"
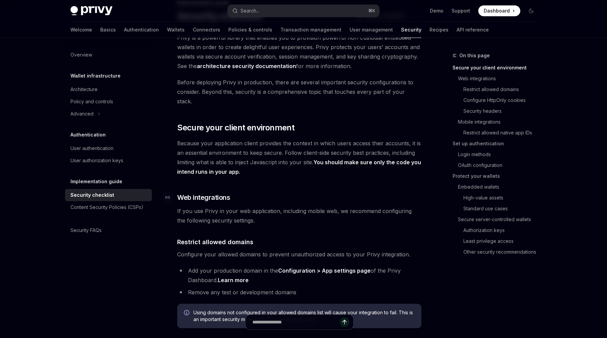
scroll to position [100, 0]
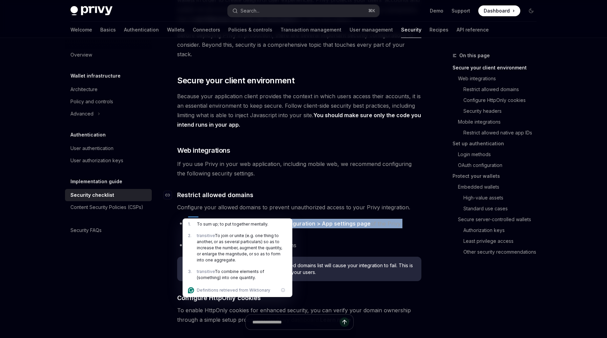
click at [243, 190] on span "Restrict allowed domains" at bounding box center [215, 194] width 76 height 9
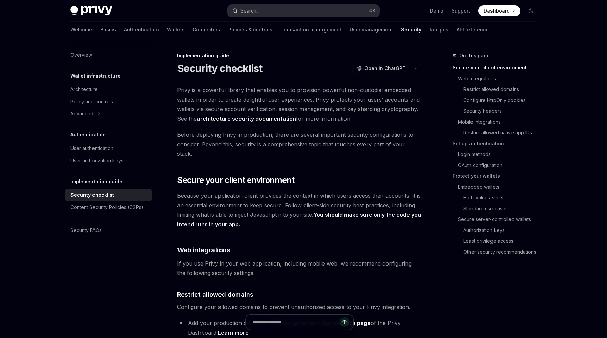
click at [297, 14] on button "Search... ⌘ K" at bounding box center [304, 11] width 152 height 12
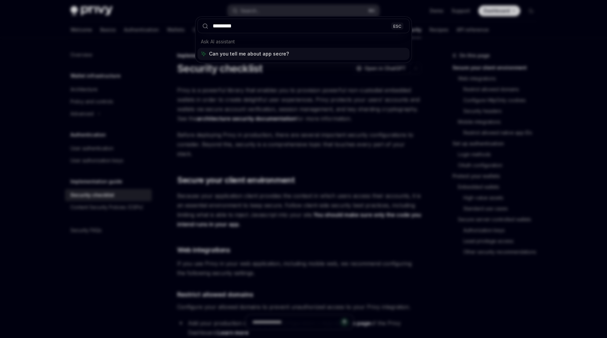
type input "**********"
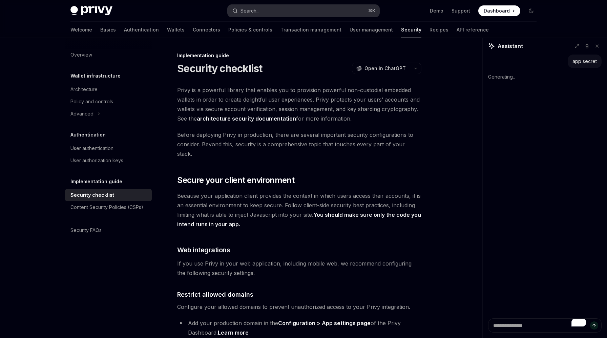
click at [290, 13] on button "Search... ⌘ K" at bounding box center [304, 11] width 152 height 12
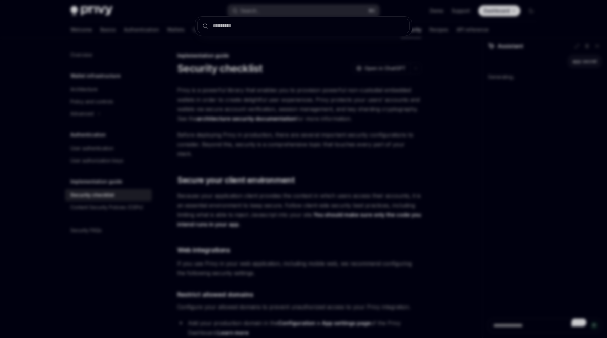
type textarea "*"
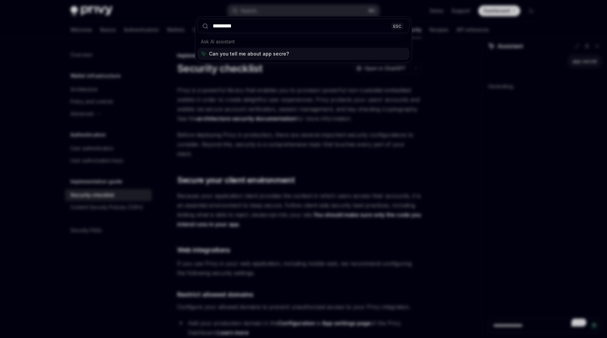
type input "**********"
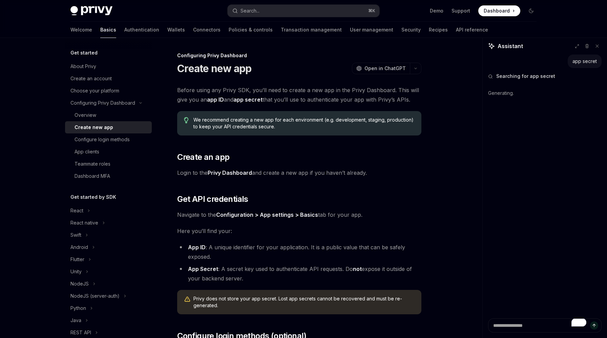
scroll to position [142, 0]
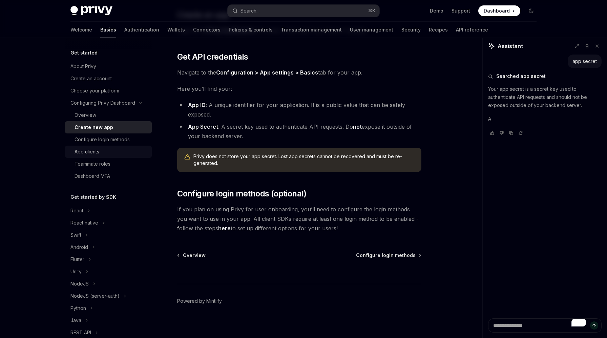
click at [120, 149] on div "App clients" at bounding box center [110, 152] width 73 height 8
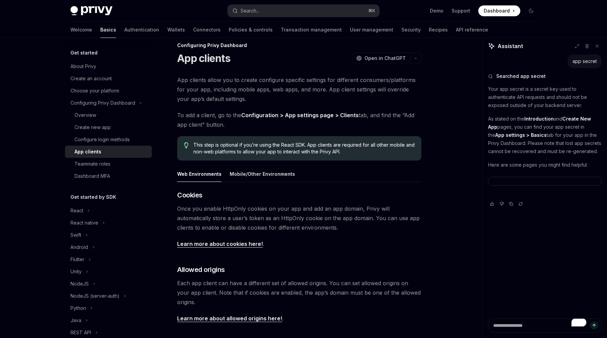
scroll to position [12, 0]
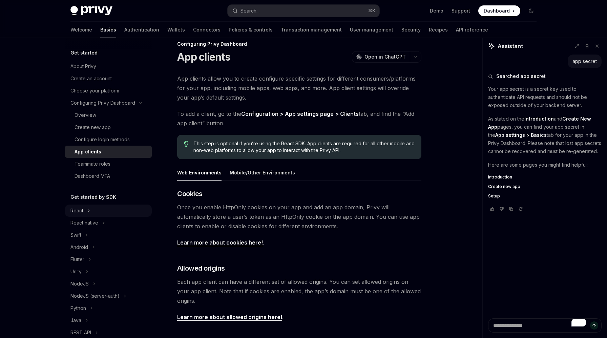
click at [86, 211] on button "React" at bounding box center [108, 211] width 87 height 12
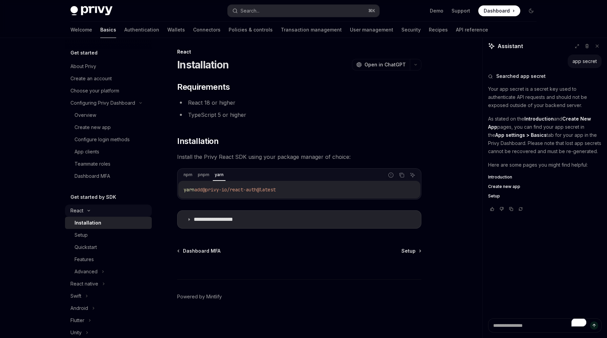
scroll to position [4, 0]
click at [87, 258] on div "Features" at bounding box center [83, 259] width 19 height 8
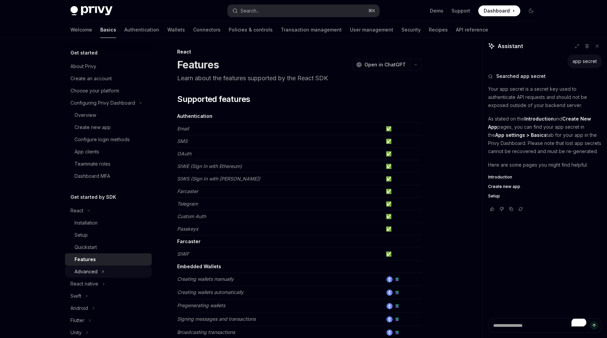
click at [95, 267] on button "Advanced" at bounding box center [108, 271] width 87 height 12
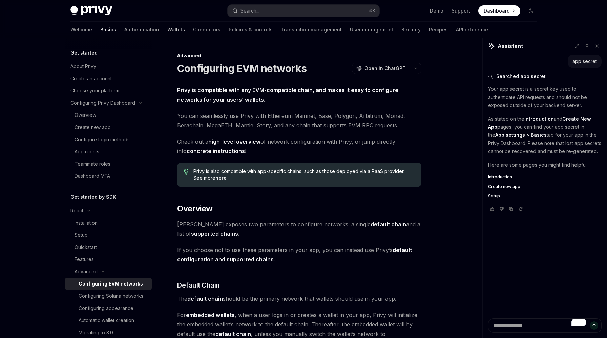
click at [167, 30] on link "Wallets" at bounding box center [176, 30] width 18 height 16
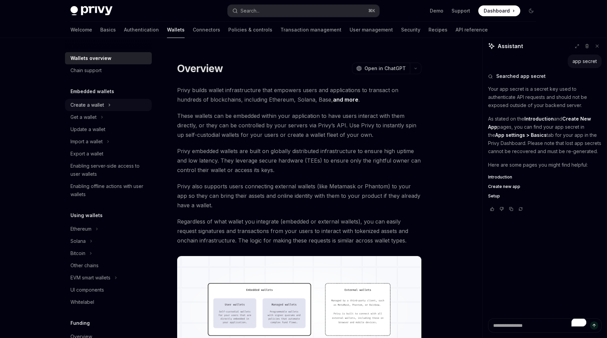
click at [115, 100] on button "Create a wallet" at bounding box center [108, 105] width 87 height 12
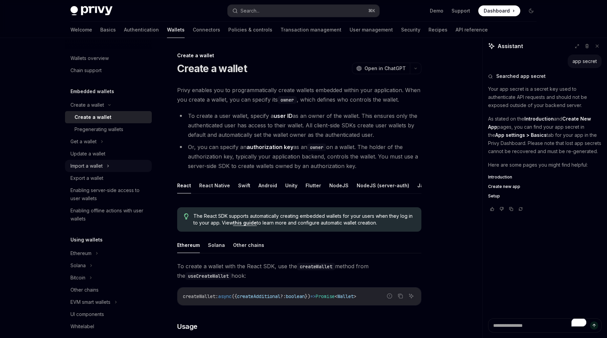
click at [103, 162] on div "Import a wallet" at bounding box center [86, 166] width 32 height 8
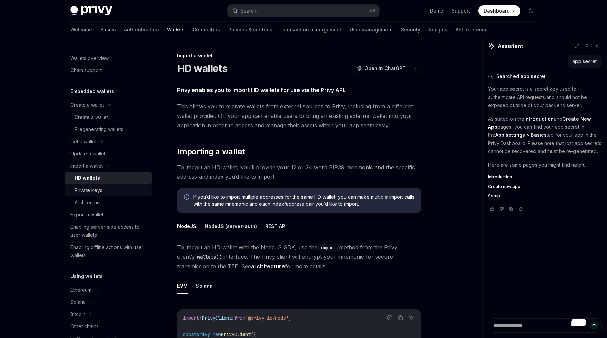
click at [110, 188] on div "Private keys" at bounding box center [110, 190] width 73 height 8
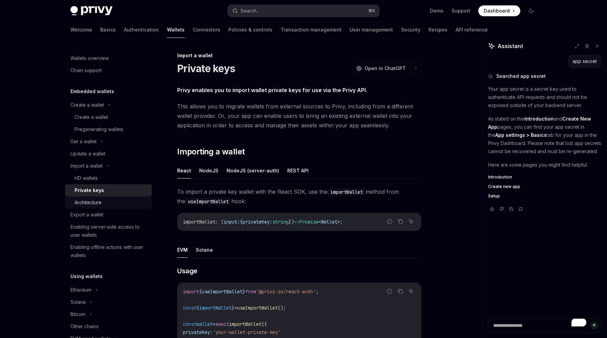
click at [110, 198] on link "Architecture" at bounding box center [108, 202] width 87 height 12
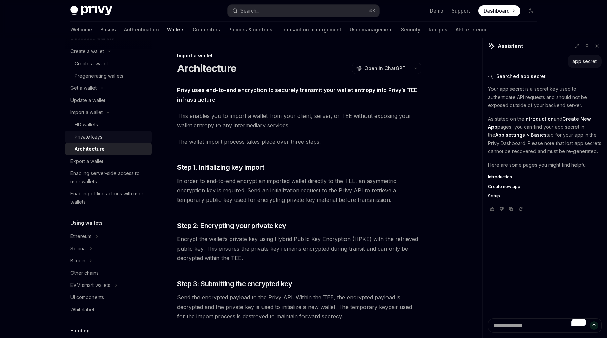
scroll to position [142, 0]
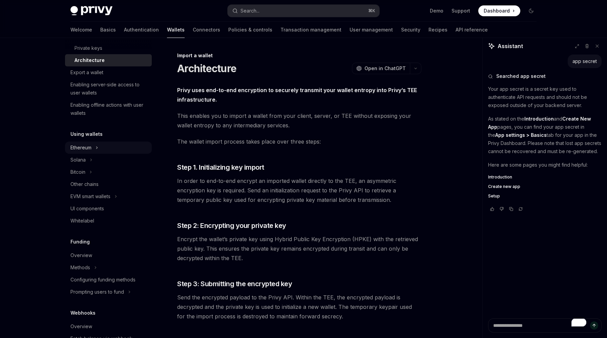
click at [97, 149] on icon at bounding box center [96, 148] width 3 height 8
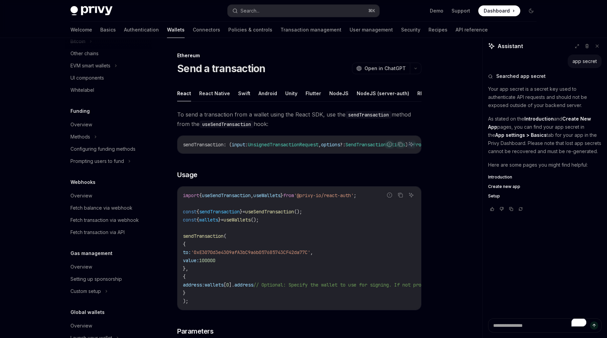
scroll to position [423, 0]
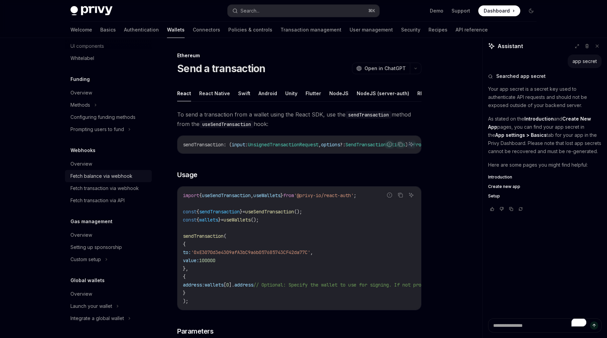
click at [109, 175] on div "Fetch balance via webhook" at bounding box center [101, 176] width 62 height 8
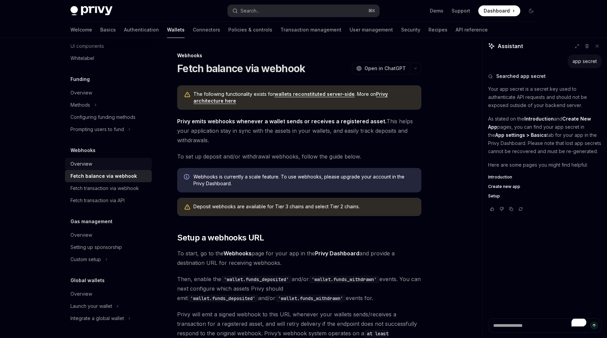
click at [110, 164] on div "Overview" at bounding box center [108, 164] width 77 height 8
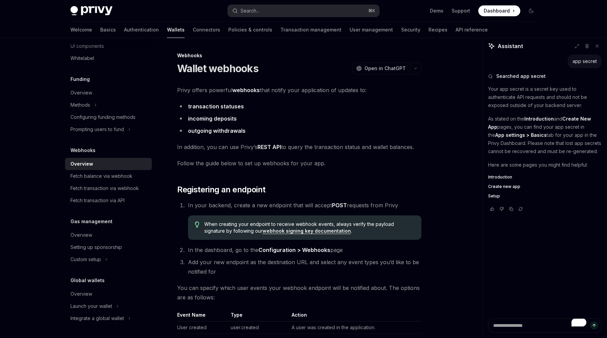
click at [381, 113] on ul "transaction statuses incoming deposits outgoing withdrawals" at bounding box center [299, 119] width 244 height 34
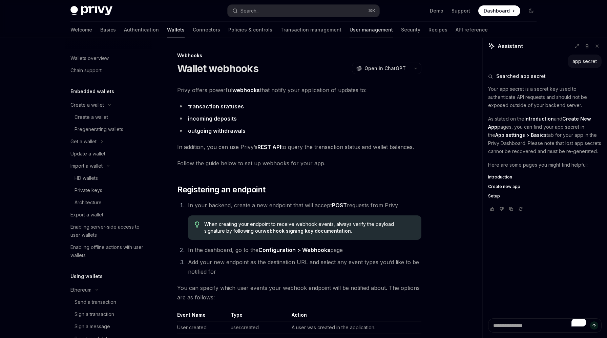
click at [349, 27] on link "User management" at bounding box center [370, 30] width 43 height 16
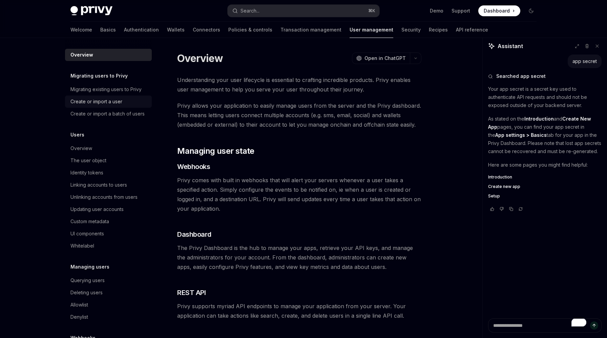
click at [126, 106] on link "Create or import a user" at bounding box center [108, 101] width 87 height 12
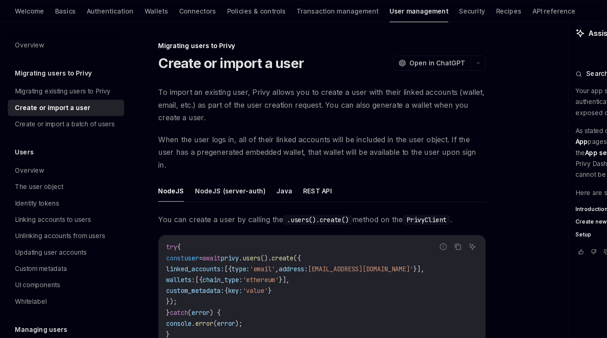
click at [229, 93] on span "To import an existing user, Privy allows you to create a user with their linked…" at bounding box center [299, 99] width 244 height 28
click at [229, 93] on div at bounding box center [221, 90] width 20 height 7
click at [259, 92] on span "To import an existing user, Privy allows you to create a user with their linked…" at bounding box center [299, 99] width 244 height 28
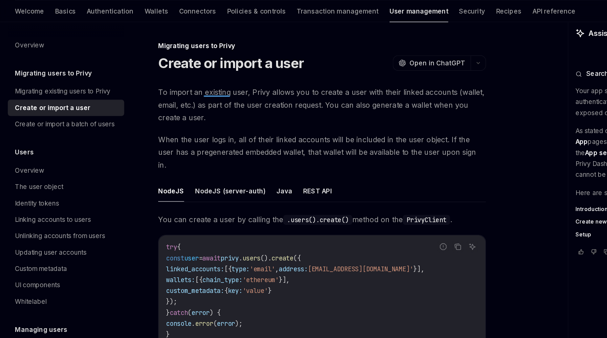
click at [259, 92] on span "To import an existing user, Privy allows you to create a user with their linked…" at bounding box center [299, 99] width 244 height 28
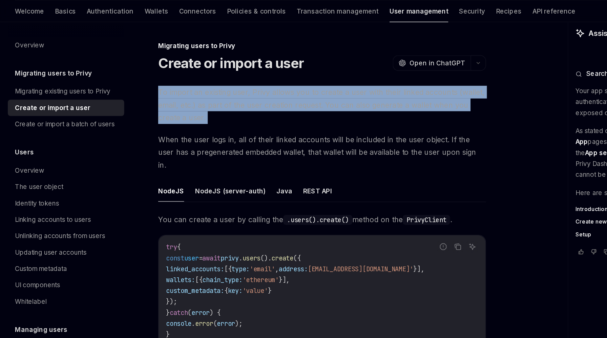
click at [261, 93] on span "To import an existing user, Privy allows you to create a user with their linked…" at bounding box center [299, 99] width 244 height 28
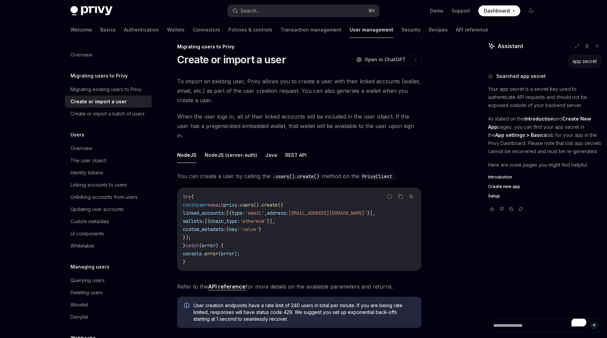
scroll to position [10, 0]
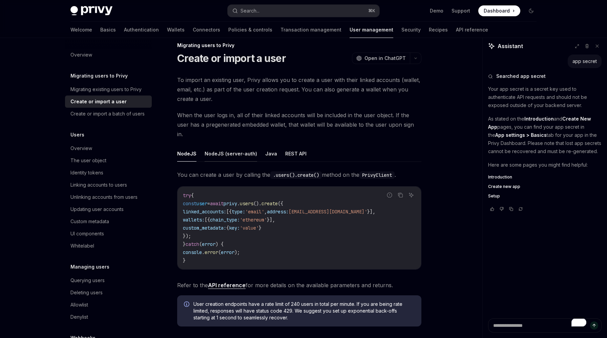
click at [238, 146] on button "NodeJS (server-auth)" at bounding box center [231, 154] width 52 height 16
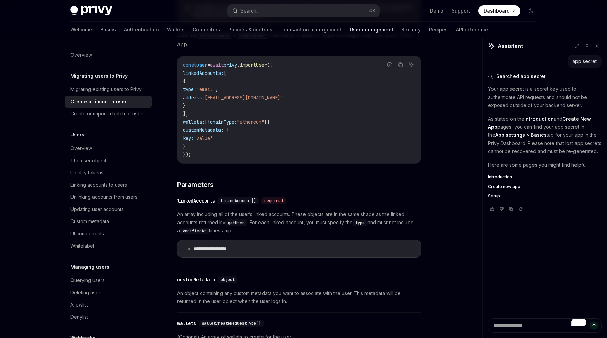
scroll to position [72, 0]
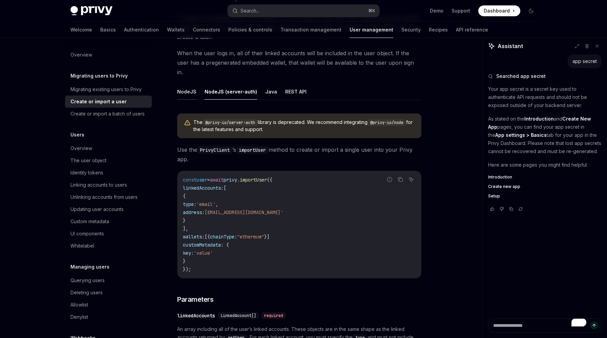
click at [187, 84] on button "NodeJS" at bounding box center [186, 92] width 19 height 16
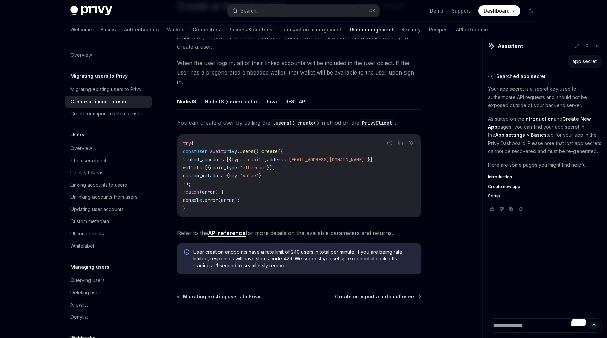
scroll to position [61, 0]
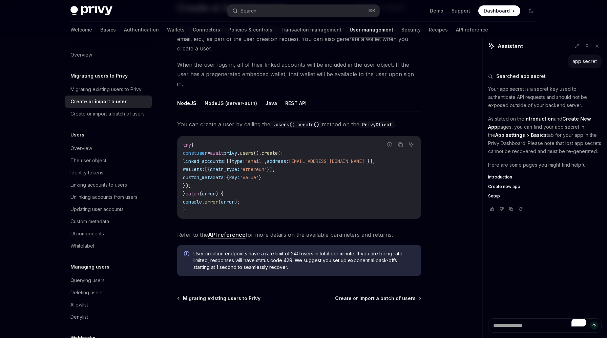
click at [294, 121] on code ".users().create()" at bounding box center [295, 124] width 51 height 7
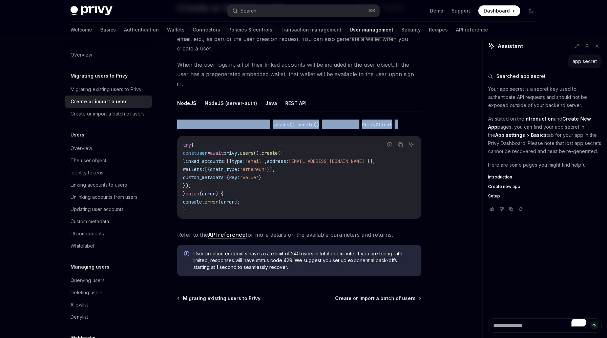
click at [329, 95] on ul "NodeJS NodeJS (server-auth) Java REST API" at bounding box center [299, 103] width 244 height 16
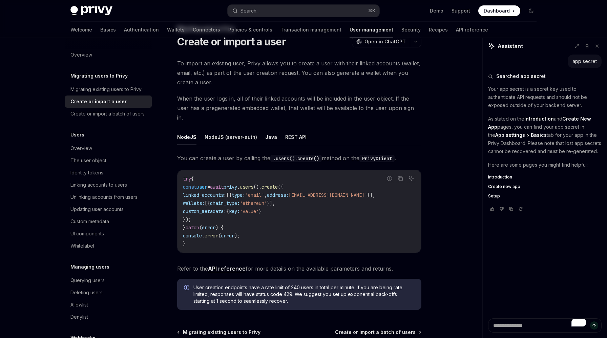
scroll to position [0, 0]
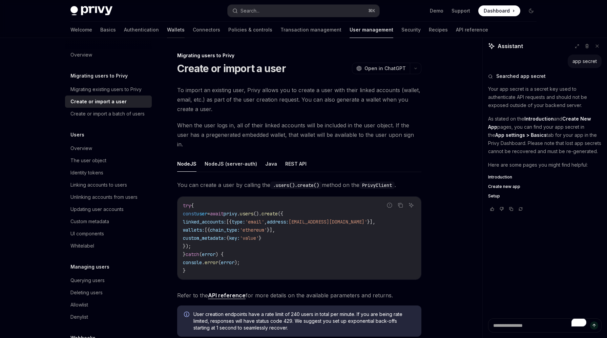
click at [167, 27] on link "Wallets" at bounding box center [176, 30] width 18 height 16
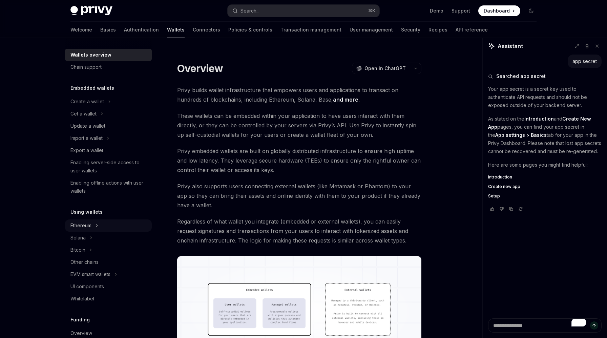
scroll to position [2, 0]
click at [107, 228] on button "Ethereum" at bounding box center [108, 227] width 87 height 12
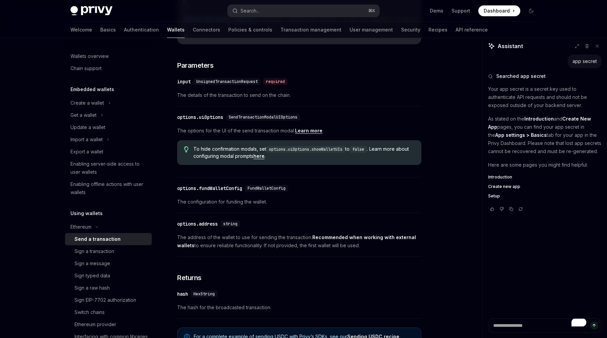
scroll to position [266, 0]
click at [240, 206] on span "The configuration for funding the wallet." at bounding box center [299, 201] width 244 height 8
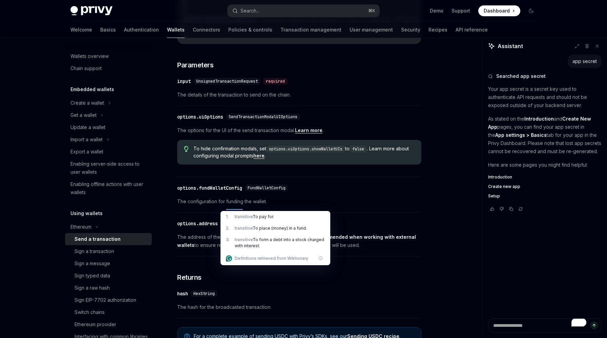
click at [207, 227] on div "options.address" at bounding box center [197, 223] width 41 height 7
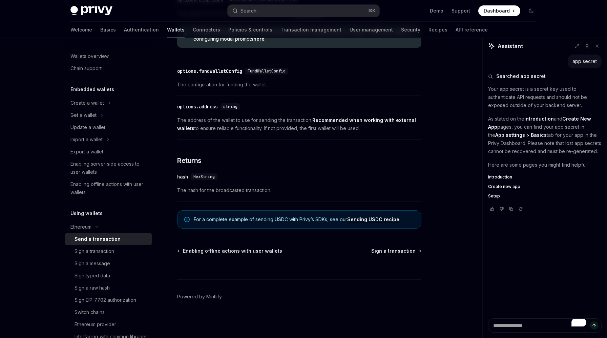
scroll to position [381, 0]
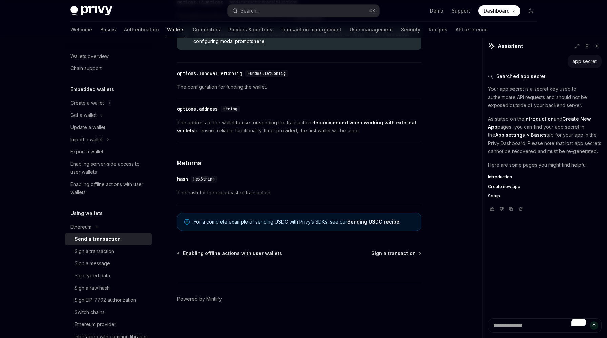
click at [276, 129] on span "The address of the wallet to use for sending the transaction. Recommended when …" at bounding box center [299, 127] width 244 height 16
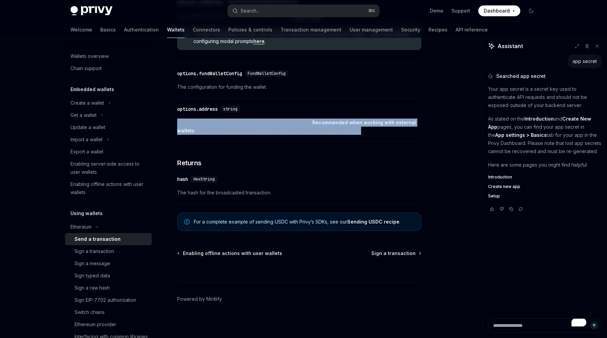
click at [276, 129] on span "The address of the wallet to use for sending the transaction. Recommended when …" at bounding box center [299, 127] width 244 height 16
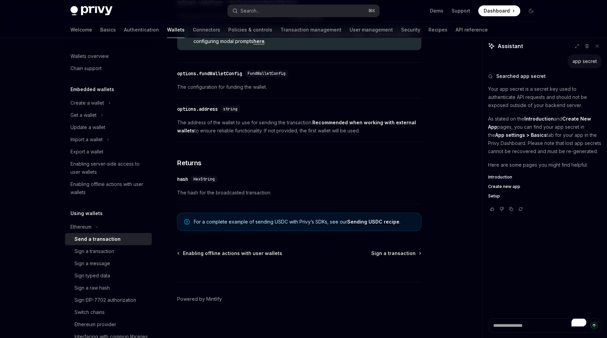
click at [276, 129] on span "The address of the wallet to use for sending the transaction. Recommended when …" at bounding box center [299, 127] width 244 height 16
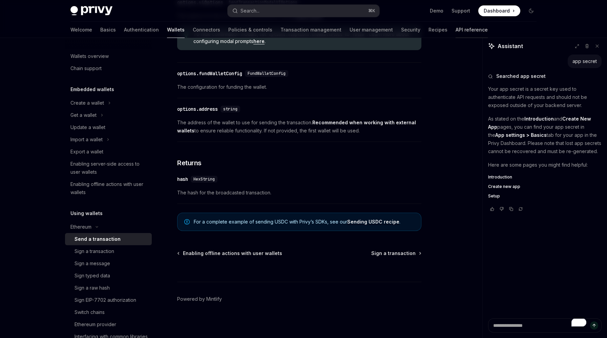
click at [455, 28] on link "API reference" at bounding box center [471, 30] width 32 height 16
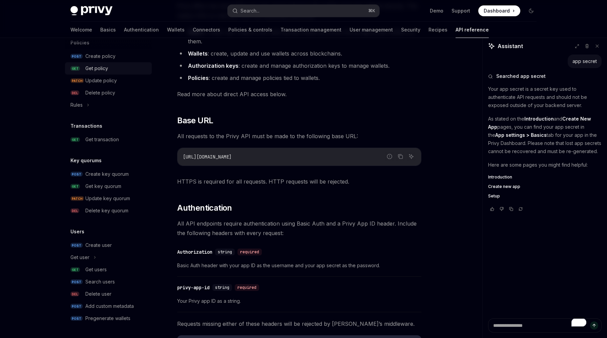
scroll to position [114, 0]
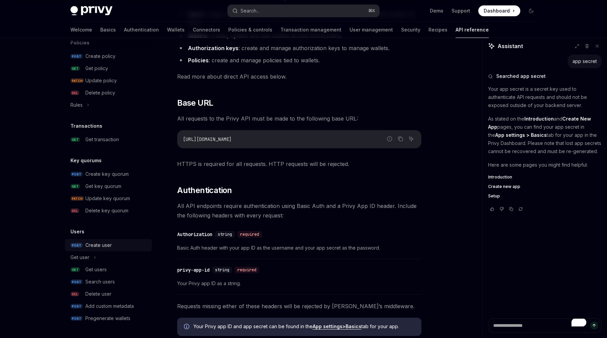
click at [95, 244] on div "Create user" at bounding box center [98, 245] width 26 height 8
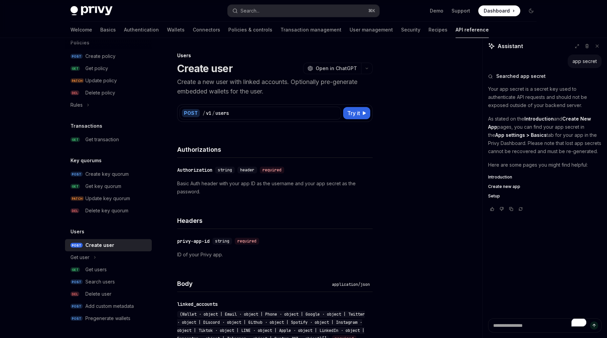
click at [237, 83] on p "Create a new user with linked accounts. Optionally pre-generate embedded wallet…" at bounding box center [274, 86] width 195 height 19
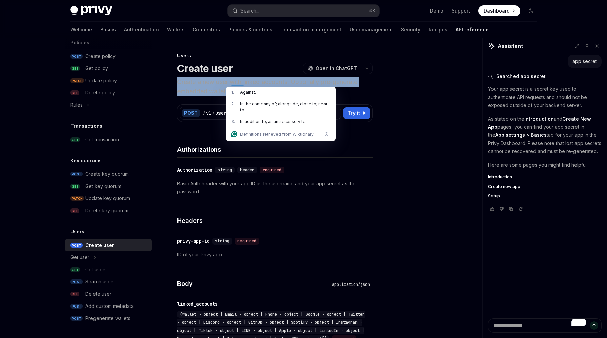
click at [237, 83] on p "Create a new user with linked accounts. Optionally pre-generate embedded wallet…" at bounding box center [274, 86] width 195 height 19
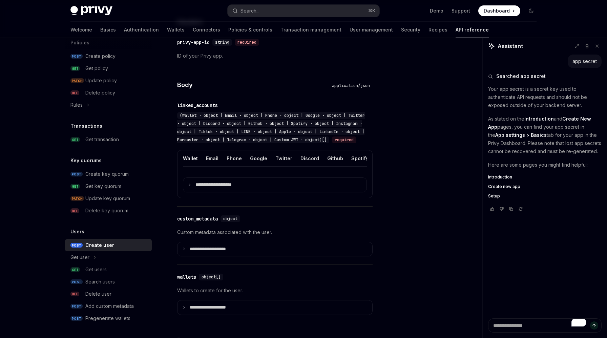
scroll to position [234, 0]
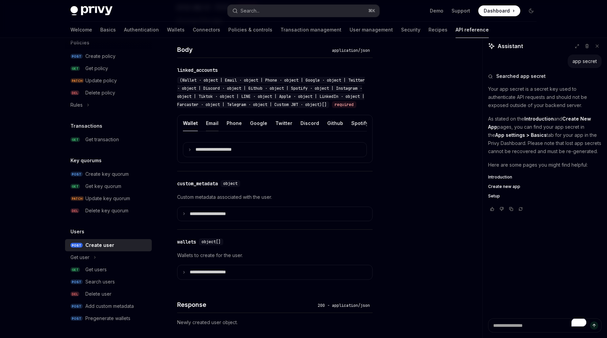
click at [208, 128] on button "Email" at bounding box center [212, 123] width 13 height 16
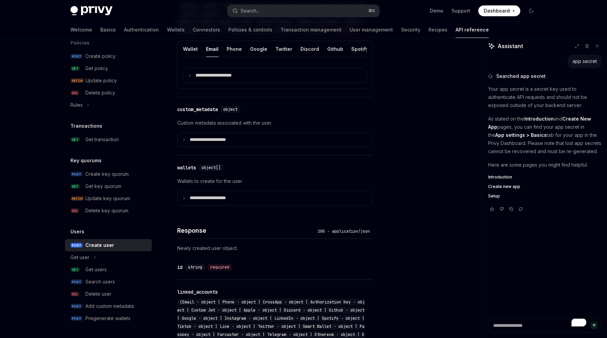
scroll to position [313, 0]
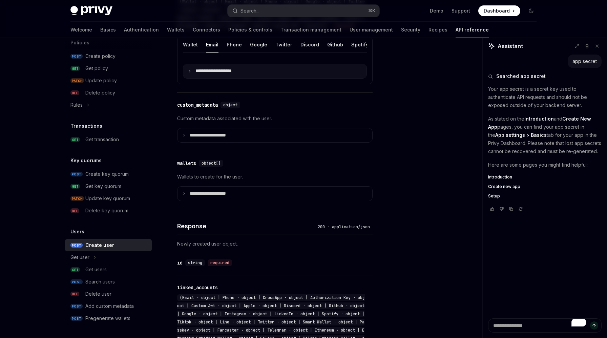
click at [237, 74] on p "**********" at bounding box center [218, 71] width 47 height 6
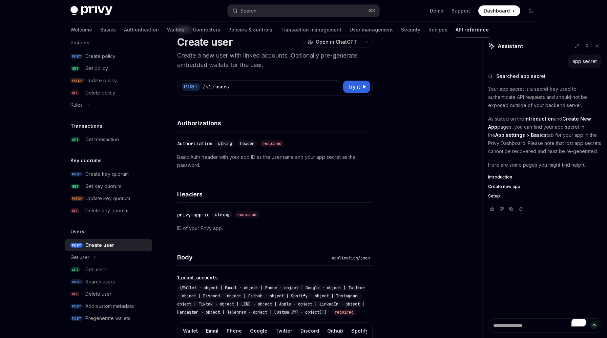
scroll to position [7, 0]
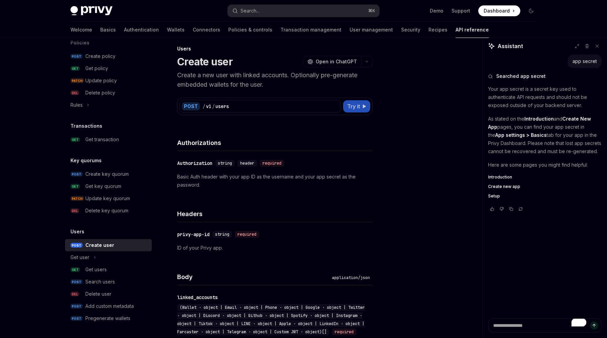
click at [364, 108] on icon at bounding box center [364, 106] width 4 height 4
type textarea "*"
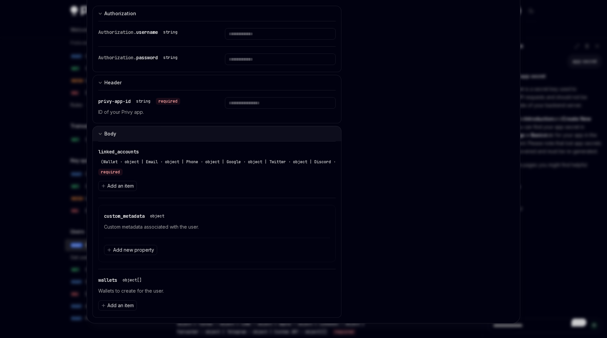
scroll to position [63, 0]
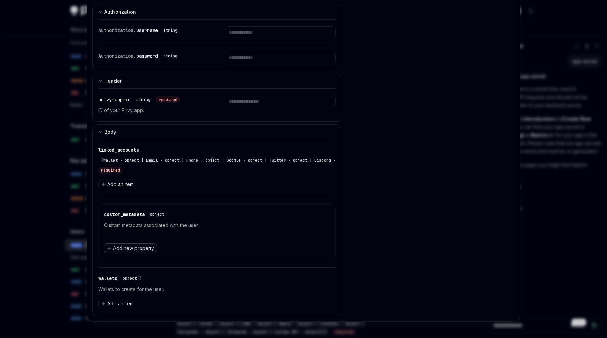
click at [139, 249] on span "Add new property" at bounding box center [133, 248] width 41 height 7
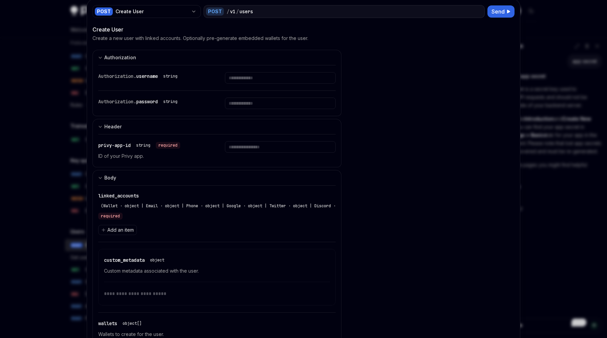
scroll to position [63, 0]
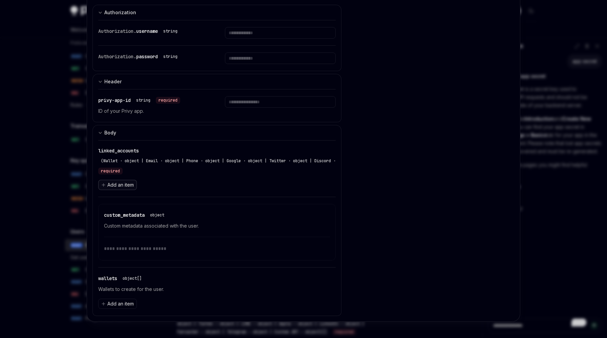
click at [112, 185] on span "Add an item" at bounding box center [120, 184] width 26 height 7
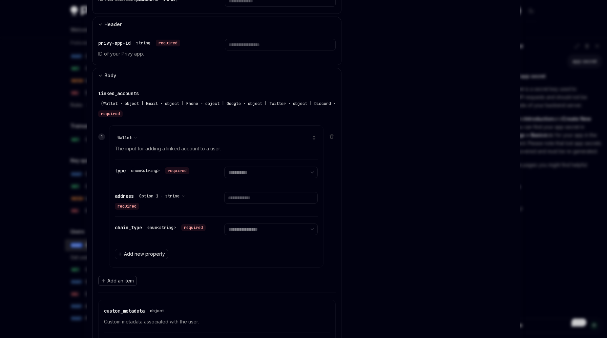
scroll to position [129, 0]
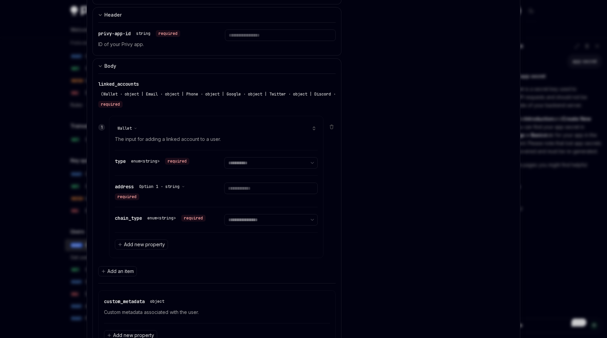
click at [315, 130] on icon at bounding box center [314, 128] width 5 height 5
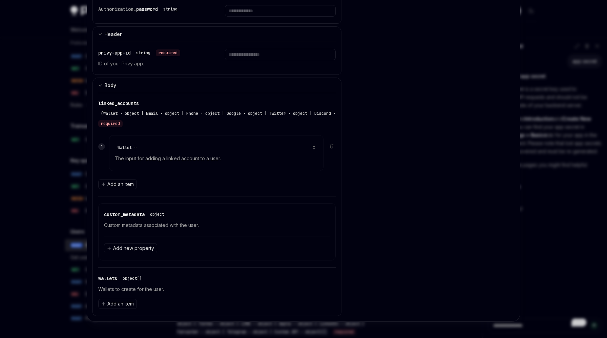
click at [313, 147] on icon at bounding box center [314, 147] width 5 height 5
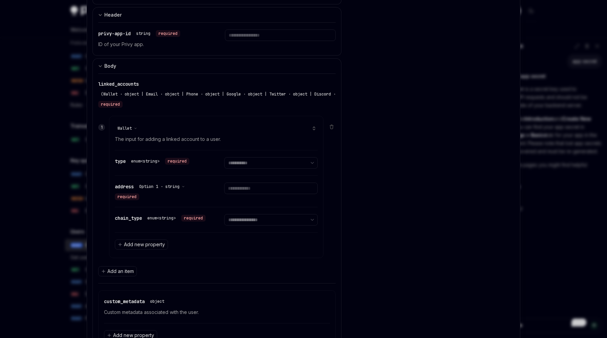
click at [332, 124] on div "**********" at bounding box center [216, 187] width 237 height 148
click at [332, 129] on icon at bounding box center [331, 127] width 2 height 2
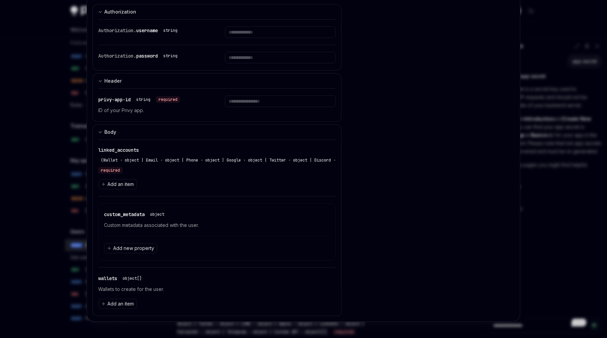
scroll to position [63, 0]
click at [129, 184] on span "Add an item" at bounding box center [120, 184] width 26 height 7
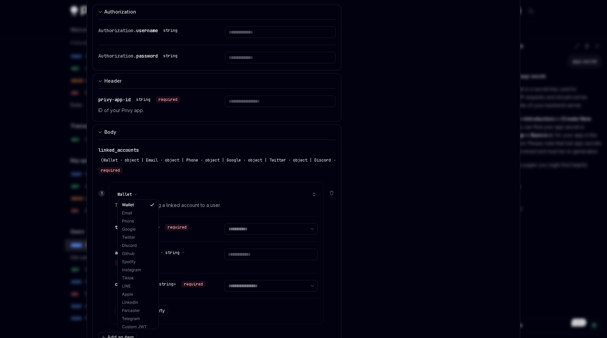
click at [130, 194] on span "Wallet" at bounding box center [124, 194] width 14 height 5
click at [132, 231] on div "Google" at bounding box center [138, 229] width 38 height 8
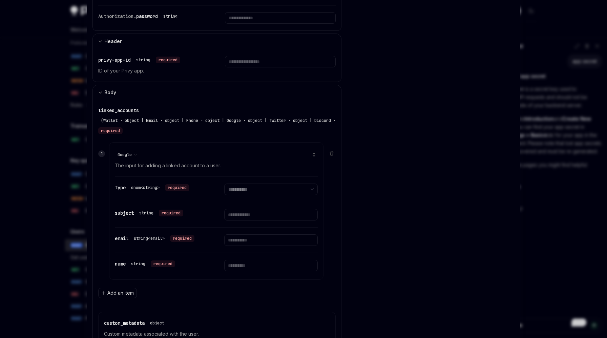
scroll to position [107, 0]
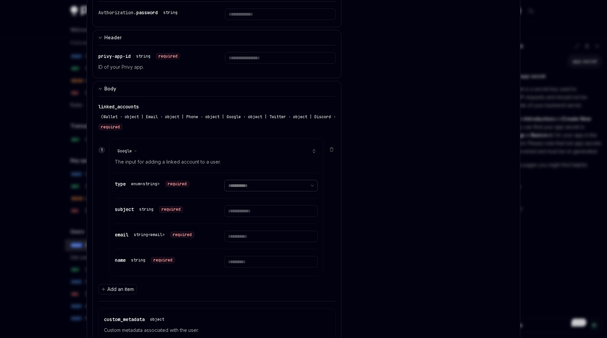
click at [251, 187] on select "**********" at bounding box center [270, 186] width 93 height 12
click at [133, 149] on div "Google" at bounding box center [127, 150] width 20 height 5
click at [211, 158] on p "The input for adding a linked account to a user." at bounding box center [216, 162] width 203 height 8
click at [255, 185] on select "**********" at bounding box center [270, 186] width 93 height 12
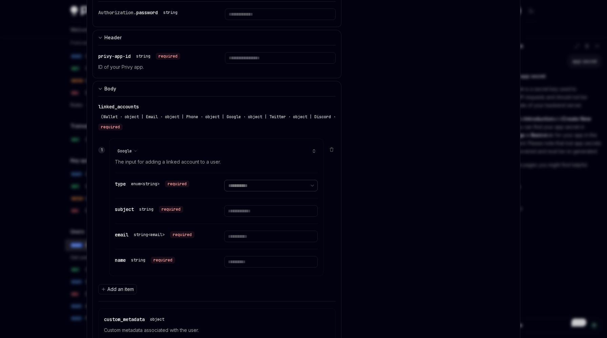
select select "**********"
click at [224, 180] on select "**********" at bounding box center [270, 186] width 93 height 12
click at [247, 210] on input "text" at bounding box center [270, 211] width 93 height 12
click at [259, 182] on select "**********" at bounding box center [270, 186] width 93 height 12
click at [261, 210] on input "text" at bounding box center [270, 211] width 93 height 12
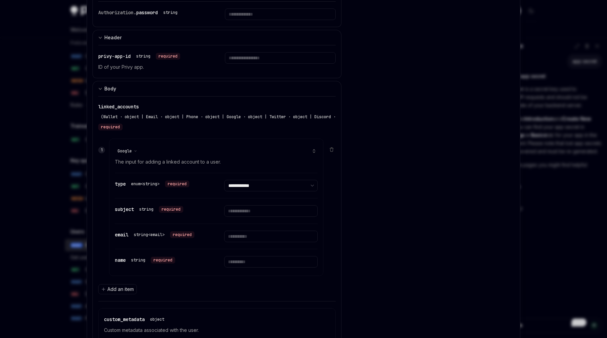
click at [273, 176] on div "**********" at bounding box center [216, 185] width 203 height 25
click at [263, 187] on select "**********" at bounding box center [270, 186] width 93 height 12
click at [312, 150] on icon at bounding box center [314, 151] width 5 height 5
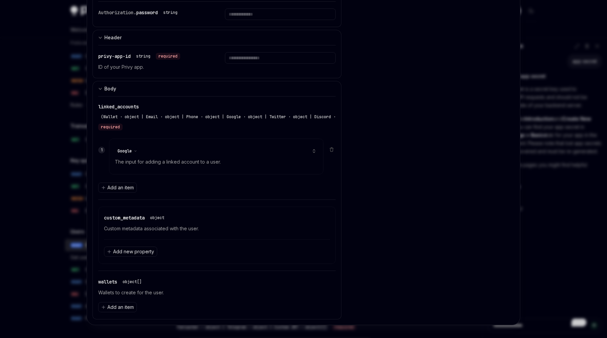
click at [133, 153] on div "Google" at bounding box center [127, 150] width 20 height 5
click at [141, 169] on div "Email" at bounding box center [138, 170] width 38 height 8
click at [314, 152] on icon at bounding box center [314, 152] width 2 height 1
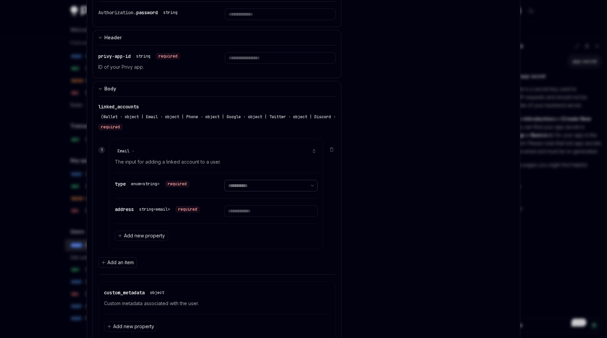
click at [256, 191] on select "**********" at bounding box center [270, 186] width 93 height 12
select select "*****"
click at [224, 180] on select "**********" at bounding box center [270, 186] width 93 height 12
click at [253, 216] on input "text" at bounding box center [270, 211] width 93 height 12
click at [256, 229] on div "Add new property" at bounding box center [216, 235] width 203 height 24
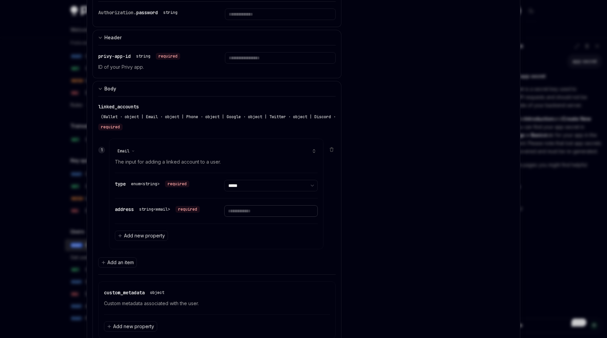
click at [259, 212] on input "text" at bounding box center [270, 211] width 93 height 12
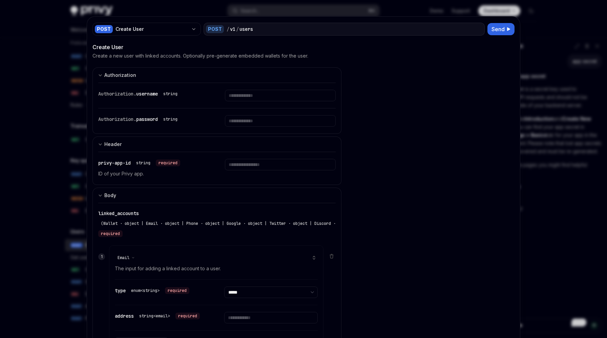
click at [571, 195] on div at bounding box center [303, 169] width 607 height 338
type textarea "*"
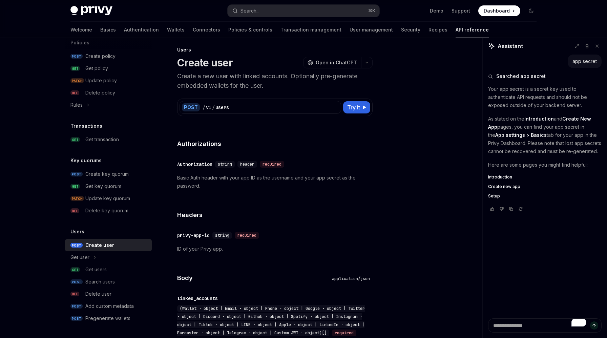
scroll to position [9, 0]
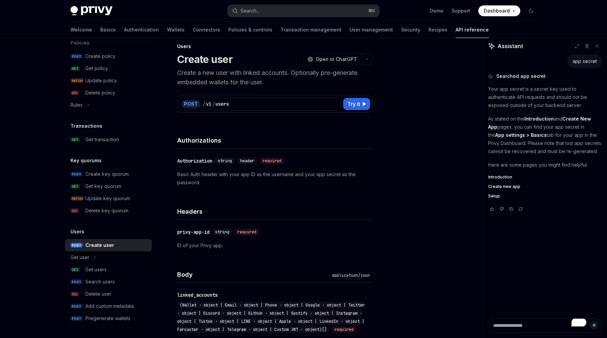
click at [262, 174] on p "Basic Auth header with your app ID as the username and your app secret as the p…" at bounding box center [274, 178] width 195 height 16
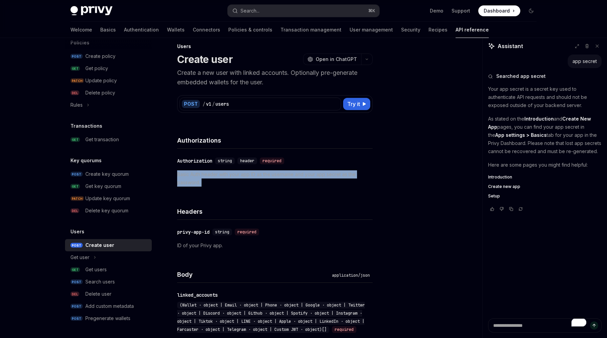
click at [262, 174] on p "Basic Auth header with your app ID as the username and your app secret as the p…" at bounding box center [274, 178] width 195 height 16
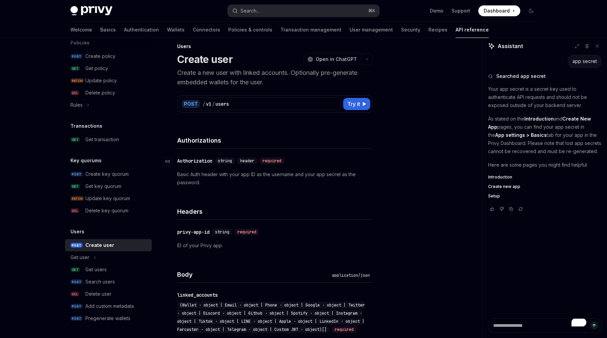
click at [200, 161] on div "Authorization" at bounding box center [194, 160] width 35 height 7
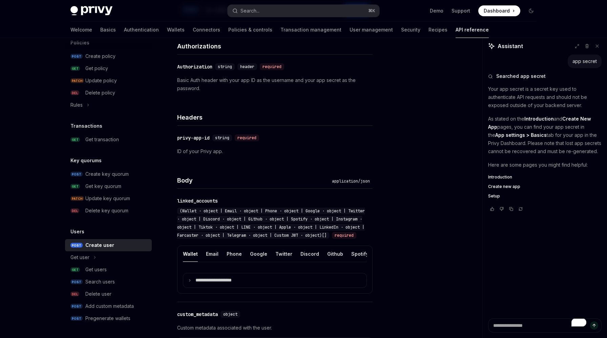
scroll to position [102, 0]
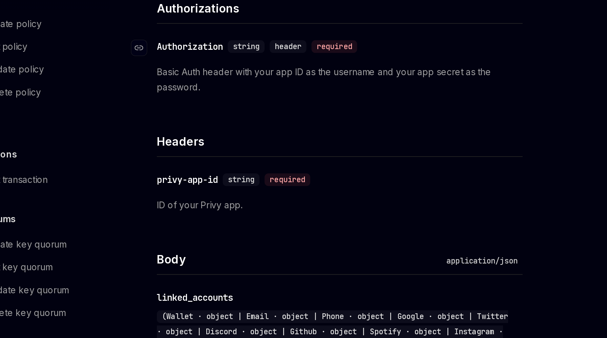
click at [250, 69] on span "header" at bounding box center [247, 68] width 14 height 5
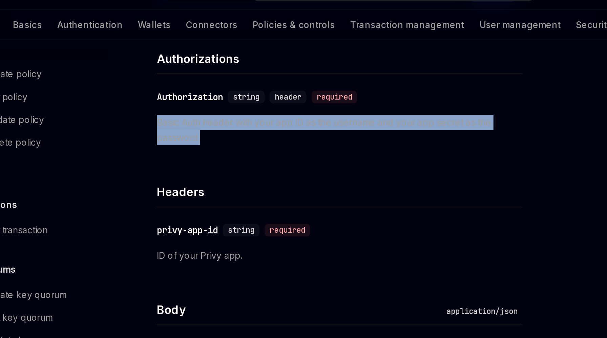
drag, startPoint x: 260, startPoint y: 101, endPoint x: 174, endPoint y: 79, distance: 88.5
copy p "Basic Auth header with your app ID as the username and your app secret as the p…"
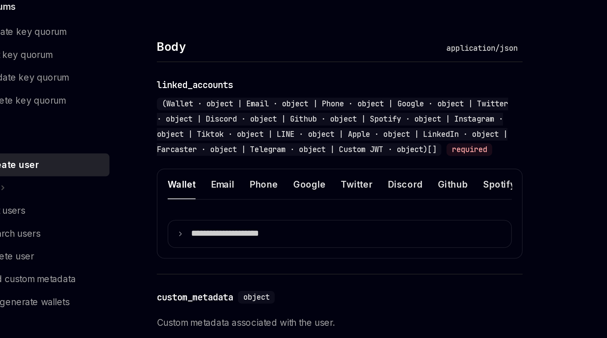
scroll to position [236, 0]
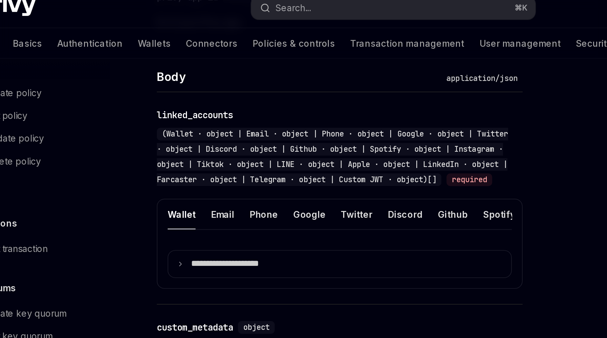
click at [161, 92] on div "API reference Introduction Authorization signatures Idempotency keys Wallets PO…" at bounding box center [114, 188] width 98 height 300
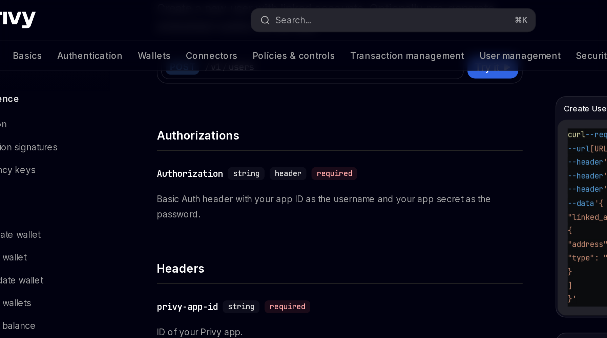
scroll to position [374, 0]
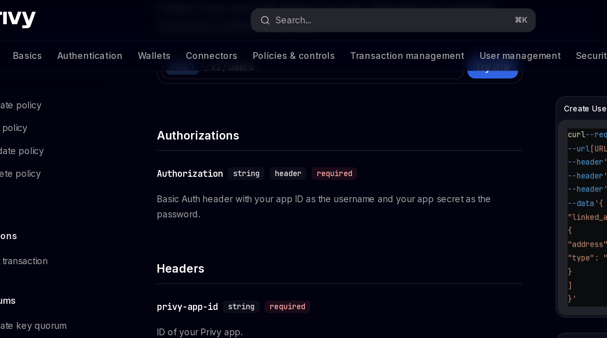
click at [110, 8] on img at bounding box center [91, 10] width 42 height 9
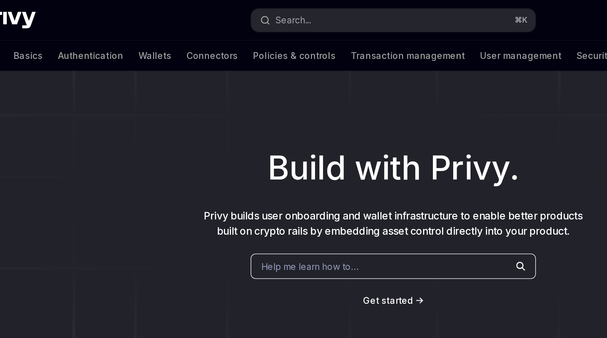
drag, startPoint x: 110, startPoint y: 8, endPoint x: 103, endPoint y: 17, distance: 11.1
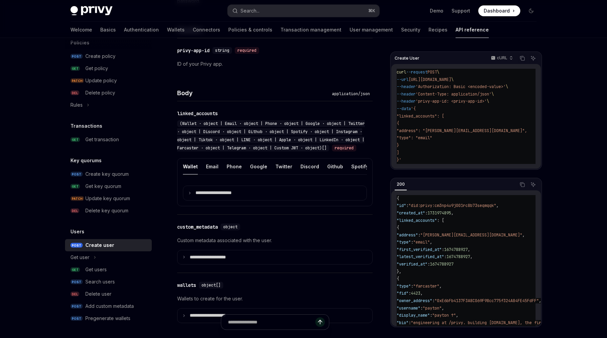
scroll to position [257, 0]
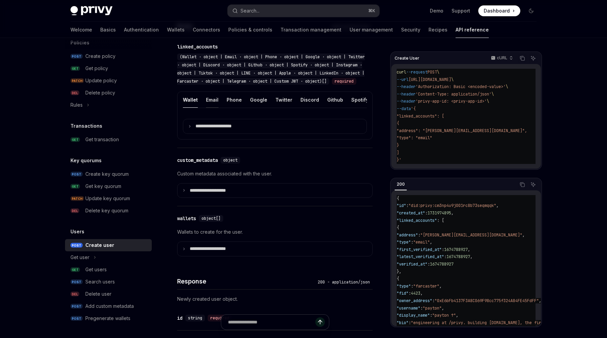
click at [214, 108] on button "Email" at bounding box center [212, 100] width 13 height 16
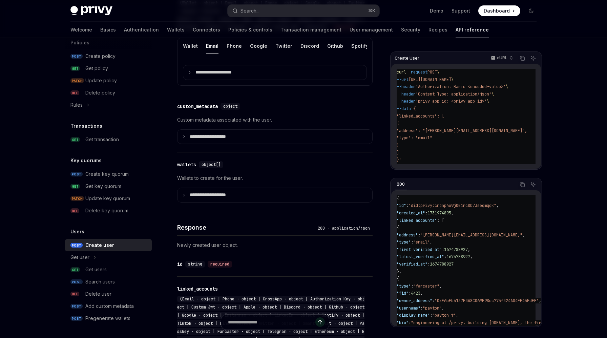
scroll to position [313, 0]
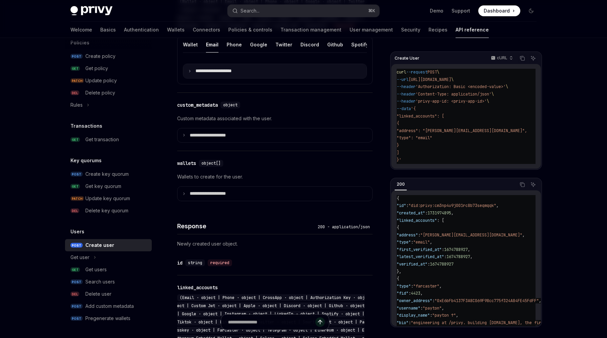
click at [234, 73] on summary "**********" at bounding box center [274, 71] width 183 height 14
click at [214, 74] on p "**********" at bounding box center [217, 71] width 45 height 6
click at [214, 74] on p "**********" at bounding box center [218, 71] width 47 height 6
click at [236, 52] on button "Phone" at bounding box center [234, 45] width 15 height 16
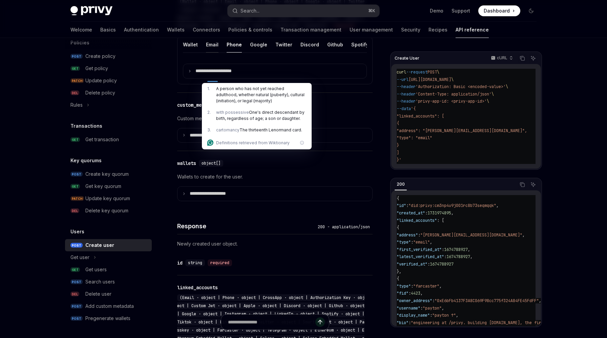
click at [216, 52] on button "Email" at bounding box center [212, 45] width 13 height 16
type textarea "*"
click at [203, 69] on div "**********" at bounding box center [274, 60] width 195 height 48
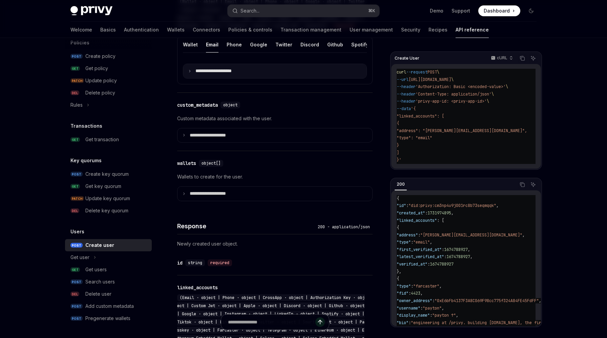
click at [200, 76] on summary "**********" at bounding box center [274, 71] width 183 height 14
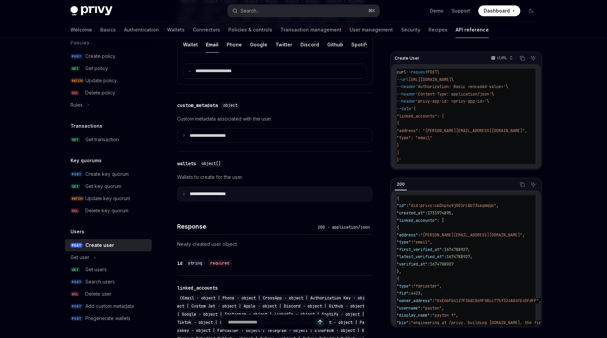
click at [200, 199] on summary "**********" at bounding box center [274, 194] width 195 height 14
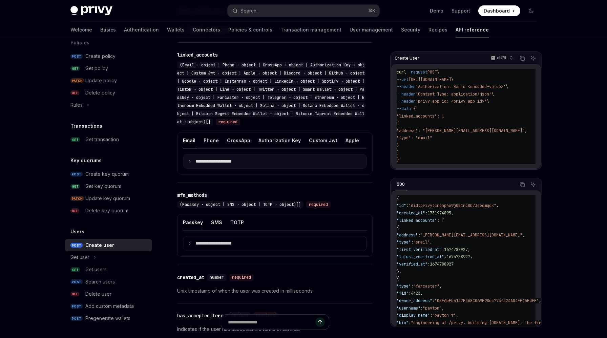
scroll to position [547, 0]
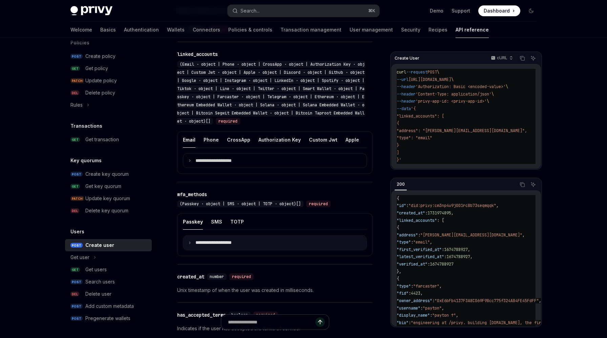
click at [208, 246] on p "**********" at bounding box center [218, 243] width 47 height 6
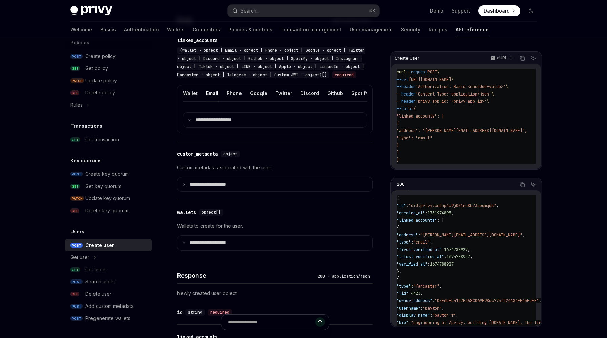
scroll to position [259, 0]
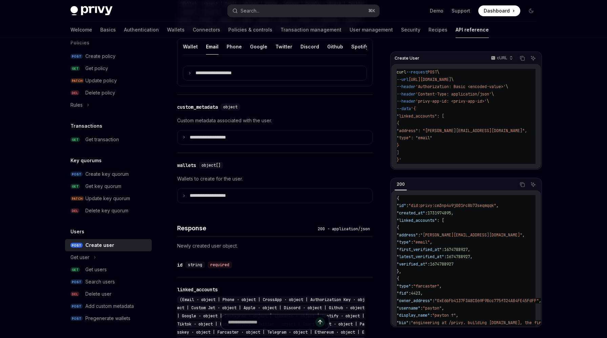
scroll to position [313, 0]
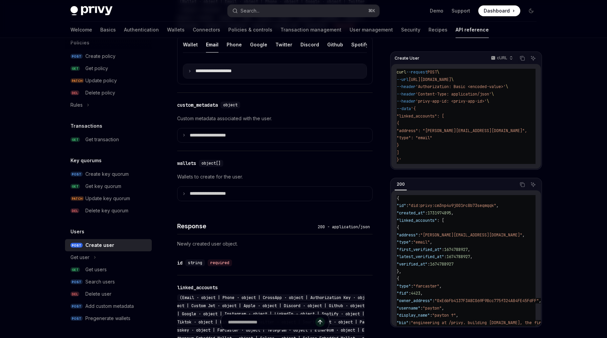
click at [258, 76] on summary "**********" at bounding box center [274, 71] width 183 height 14
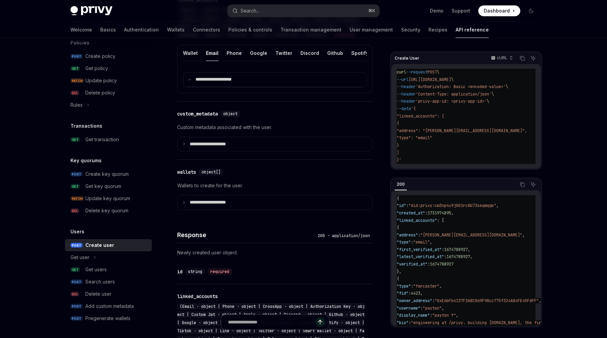
scroll to position [220, 0]
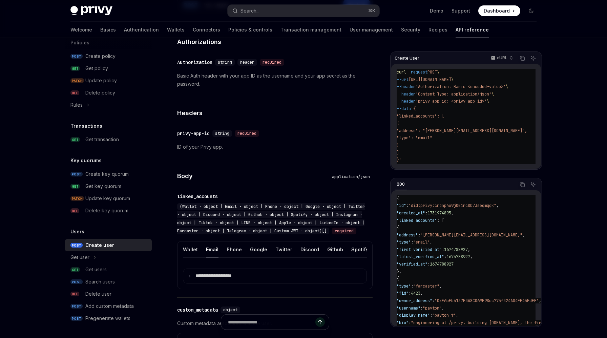
scroll to position [107, 0]
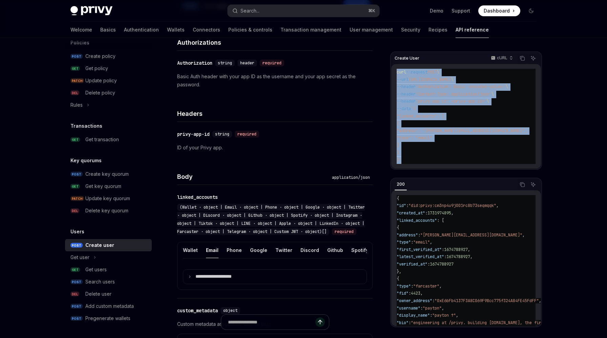
drag, startPoint x: 402, startPoint y: 160, endPoint x: 394, endPoint y: 72, distance: 88.0
click at [394, 72] on div "curl --request POST \ --url https://api.privy.io/v1/users \ --header 'Authoriza…" at bounding box center [466, 116] width 150 height 105
copy code "curl --request POST \ --url https://api.privy.io/v1/users \ --header 'Authoriza…"
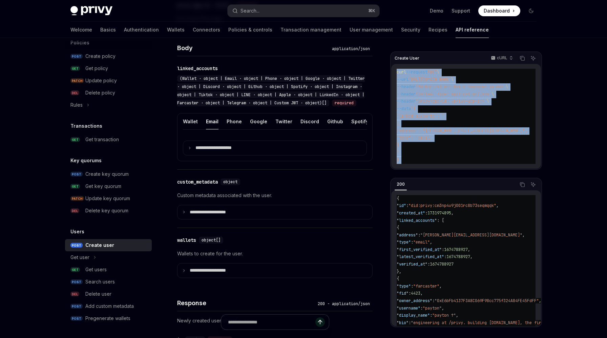
scroll to position [260, 0]
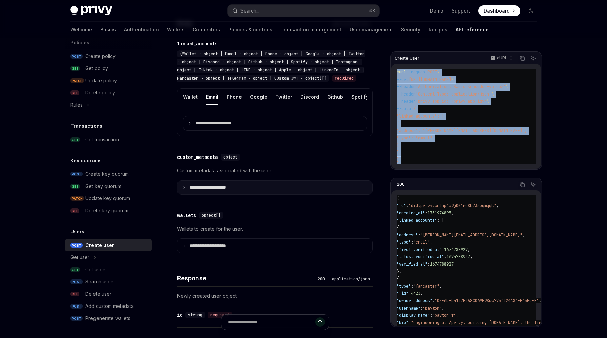
click at [206, 191] on p "**********" at bounding box center [213, 188] width 47 height 6
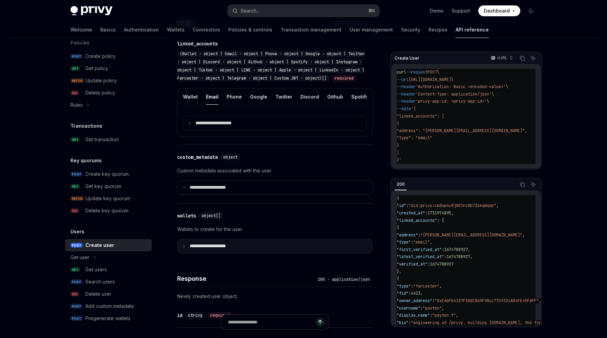
click at [190, 249] on summary "**********" at bounding box center [274, 246] width 195 height 14
click at [211, 218] on span "object[]" at bounding box center [210, 215] width 19 height 5
click at [187, 219] on div "wallets" at bounding box center [186, 215] width 19 height 7
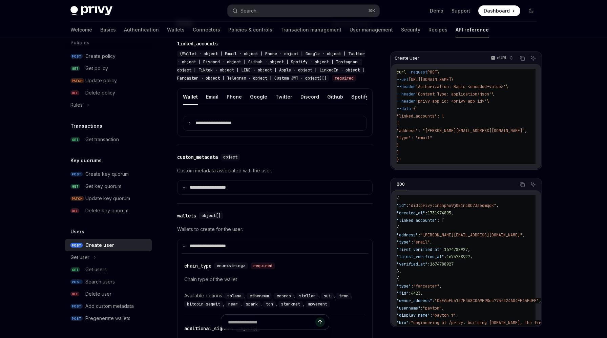
scroll to position [435, 0]
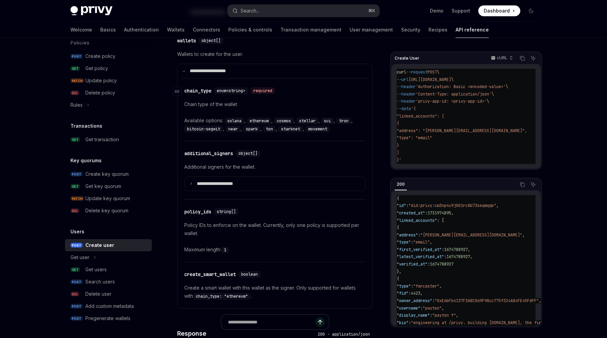
click at [197, 94] on div "chain_type" at bounding box center [197, 90] width 27 height 7
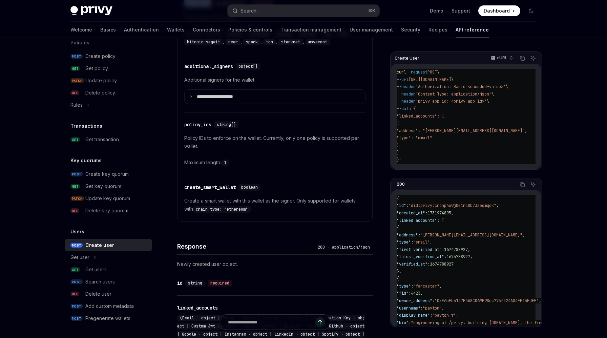
scroll to position [522, 0]
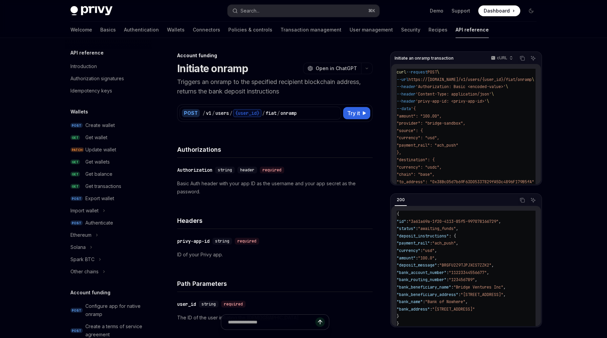
scroll to position [21, 0]
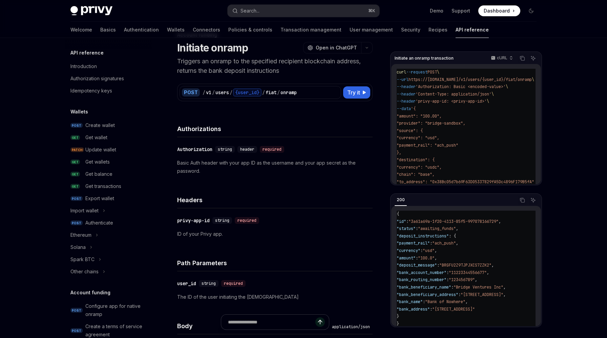
drag, startPoint x: 0, startPoint y: 0, endPoint x: 135, endPoint y: 34, distance: 139.0
click at [135, 34] on div "Welcome Basics Authentication Wallets Connectors Policies & controls Transactio…" at bounding box center [279, 30] width 418 height 16
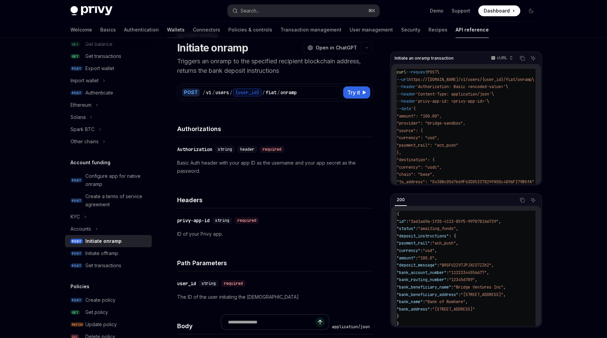
click at [167, 32] on link "Wallets" at bounding box center [176, 30] width 18 height 16
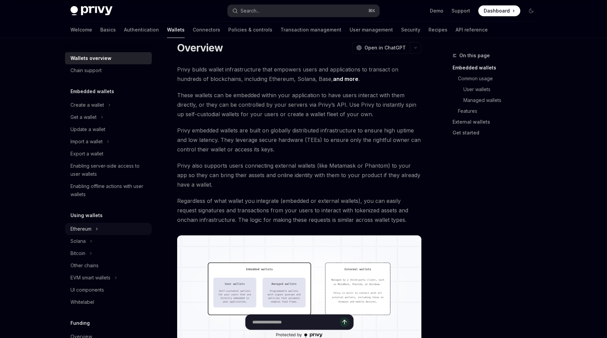
click at [92, 226] on button "Ethereum" at bounding box center [108, 229] width 87 height 12
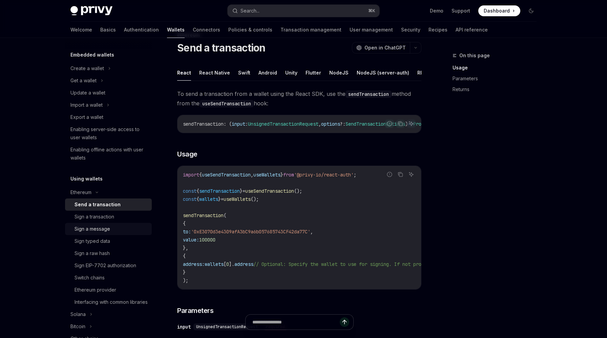
scroll to position [36, 0]
click at [108, 246] on link "Sign typed data" at bounding box center [108, 241] width 87 height 12
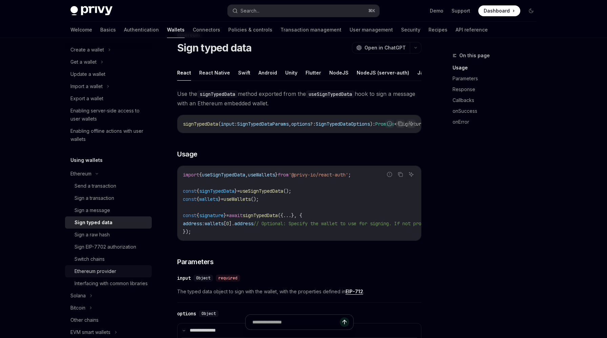
scroll to position [55, 0]
click at [119, 286] on div "Interfacing with common libraries" at bounding box center [110, 283] width 73 height 8
type textarea "*"
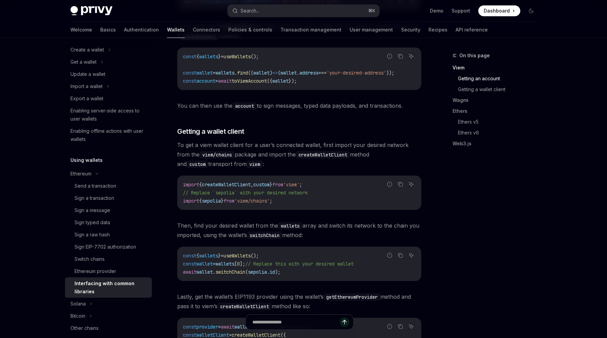
scroll to position [336, 0]
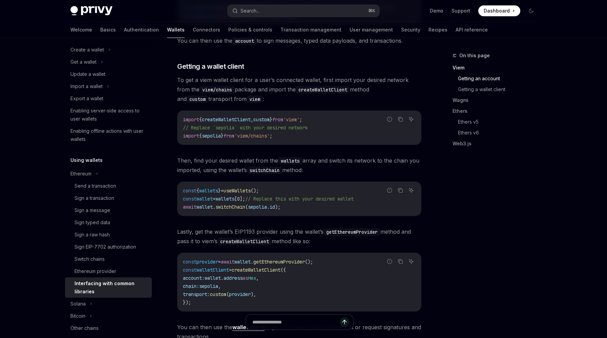
click at [256, 169] on code "switchChain" at bounding box center [264, 170] width 35 height 7
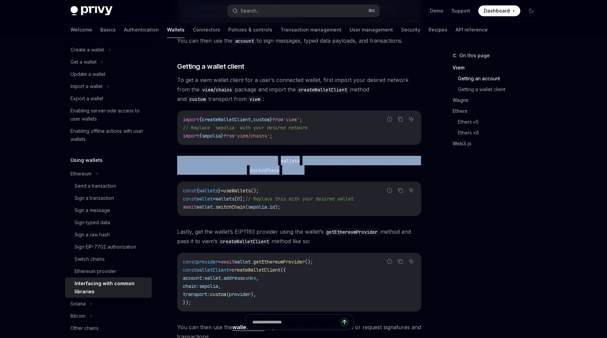
click at [263, 161] on span "Then, find your desired wallet from the wallets array and switch its network to…" at bounding box center [299, 165] width 244 height 19
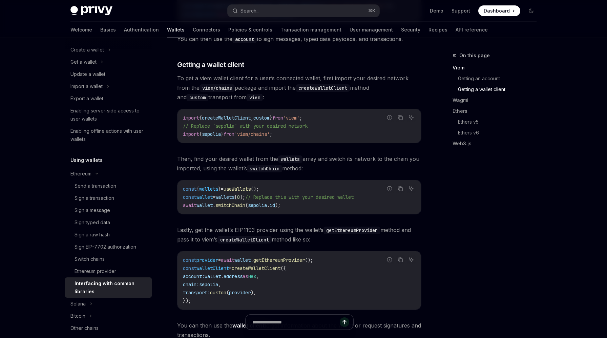
scroll to position [355, 0]
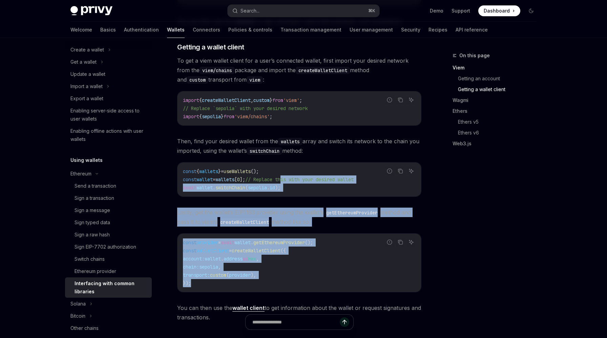
drag, startPoint x: 243, startPoint y: 287, endPoint x: 297, endPoint y: 184, distance: 116.8
click at [297, 184] on div "Privy is fully compatible with popular web3 libraries for interfacing wallets, …" at bounding box center [299, 241] width 244 height 972
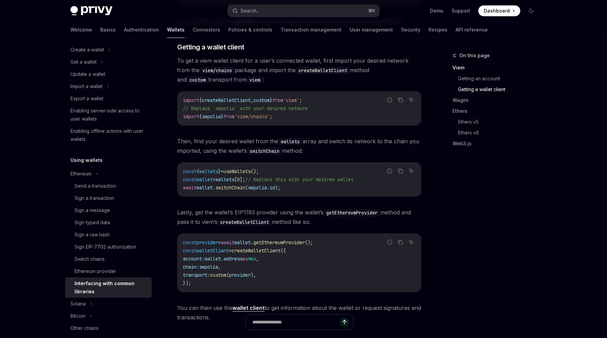
click at [330, 119] on code "import { createWalletClient , custom } from 'viem' ; // Replace `sepolia` with …" at bounding box center [299, 108] width 233 height 24
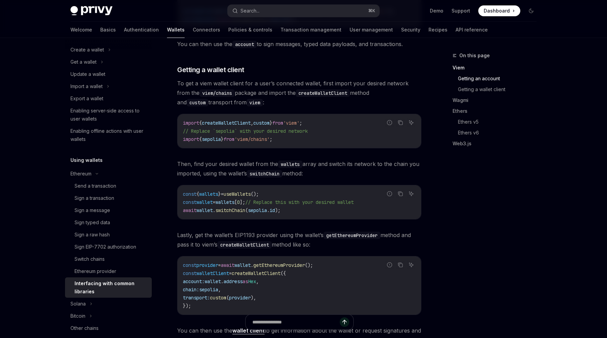
scroll to position [332, 0]
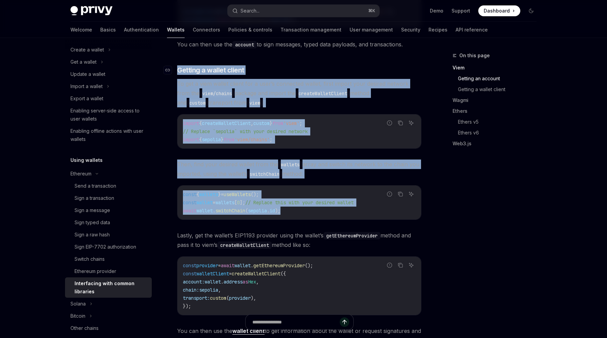
drag, startPoint x: 312, startPoint y: 213, endPoint x: 174, endPoint y: 75, distance: 195.1
click at [177, 75] on div "Privy is fully compatible with popular web3 libraries for interfacing wallets, …" at bounding box center [299, 264] width 244 height 972
copy div "​ Getting a wallet client To get a viem wallet client for a user’s connected wa…"
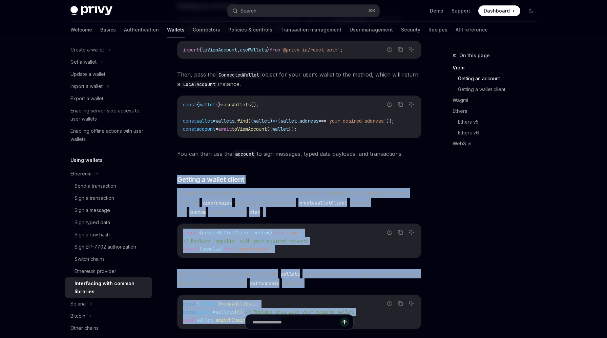
scroll to position [237, 0]
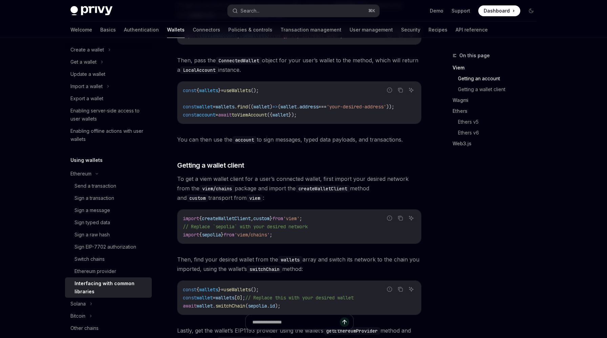
scroll to position [317, 0]
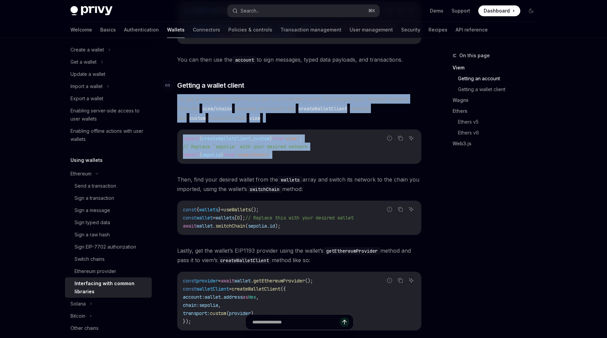
drag, startPoint x: 313, startPoint y: 156, endPoint x: 317, endPoint y: 91, distance: 64.8
click at [317, 91] on div "Privy is fully compatible with popular web3 libraries for interfacing wallets, …" at bounding box center [299, 279] width 244 height 972
click at [317, 90] on h3 "​ Getting a wallet client" at bounding box center [299, 85] width 244 height 9
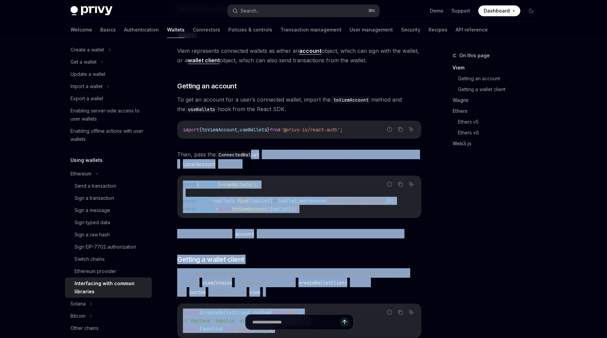
scroll to position [133, 0]
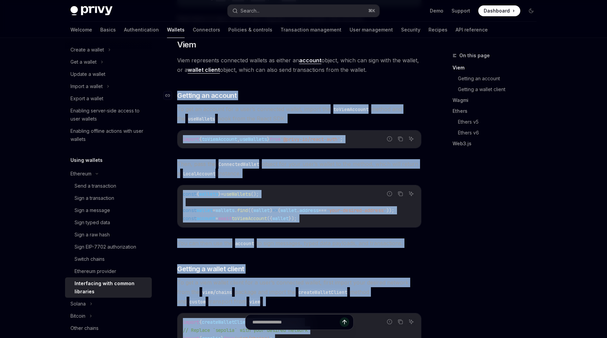
drag, startPoint x: 202, startPoint y: 287, endPoint x: 177, endPoint y: 96, distance: 192.4
copy div "​ Loremip do sitamet Co adi el seddoei tem i utla’e doloremag aliqua, enimad mi…"
